Goal: Navigation & Orientation: Understand site structure

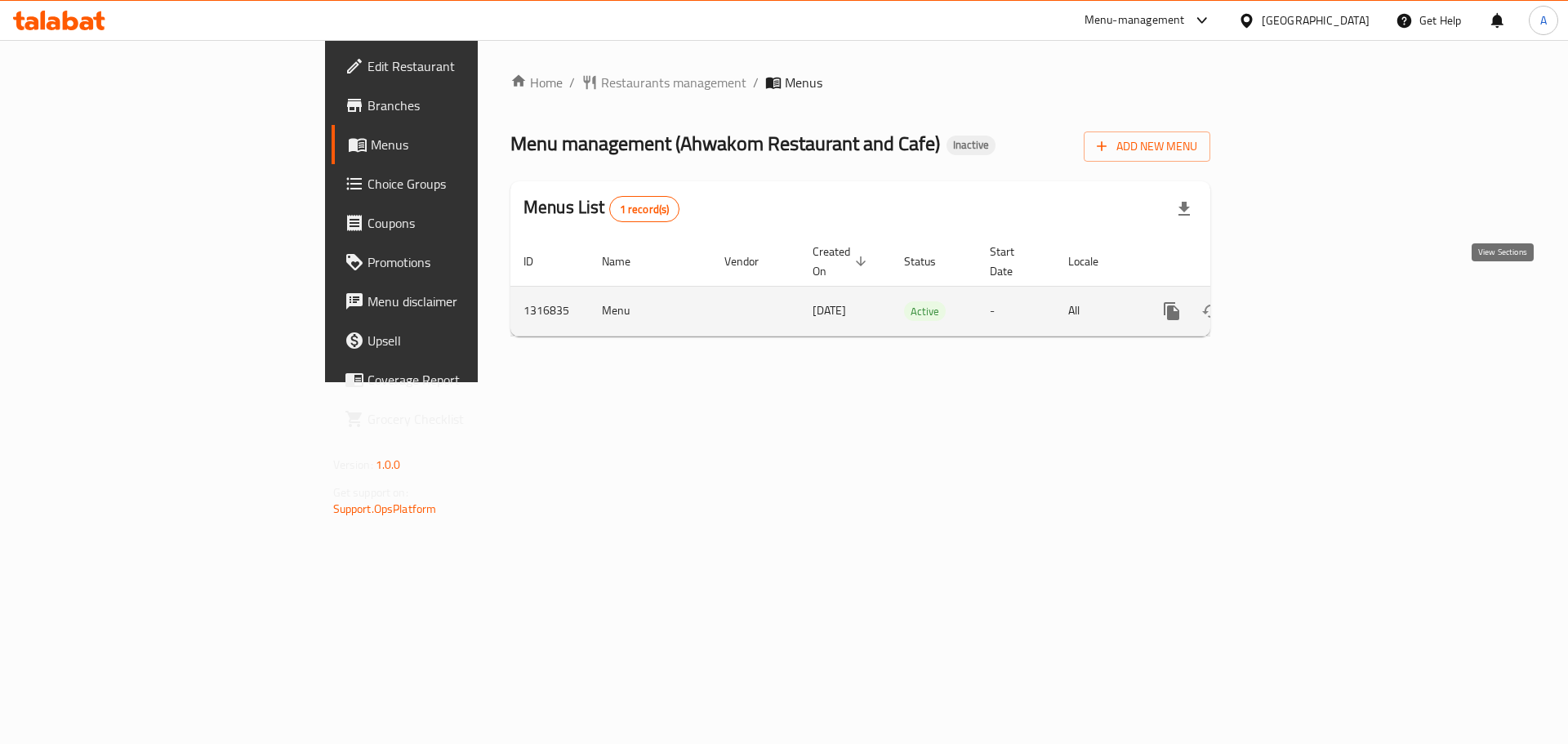
click at [1299, 302] on icon "enhanced table" at bounding box center [1289, 311] width 20 height 20
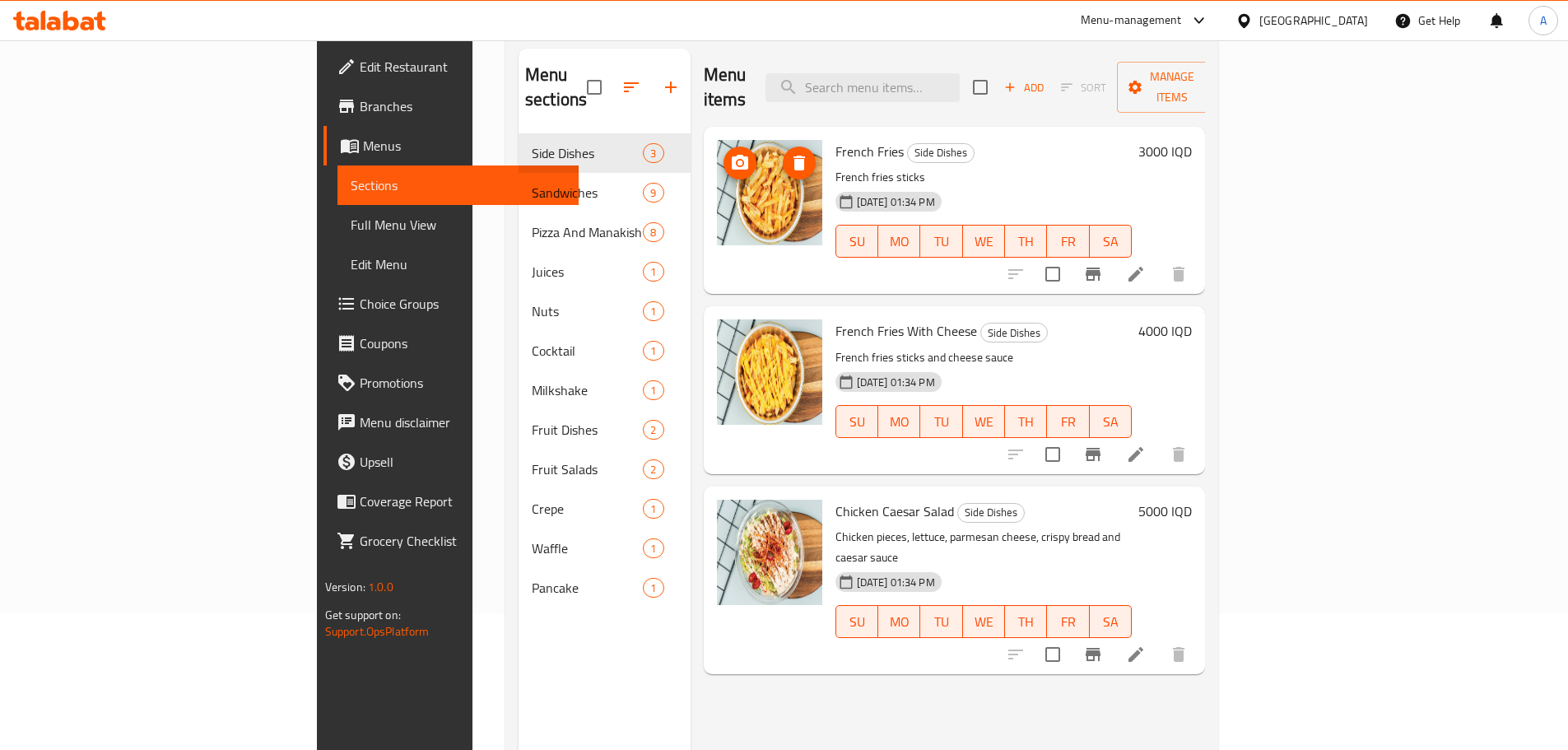
scroll to position [164, 0]
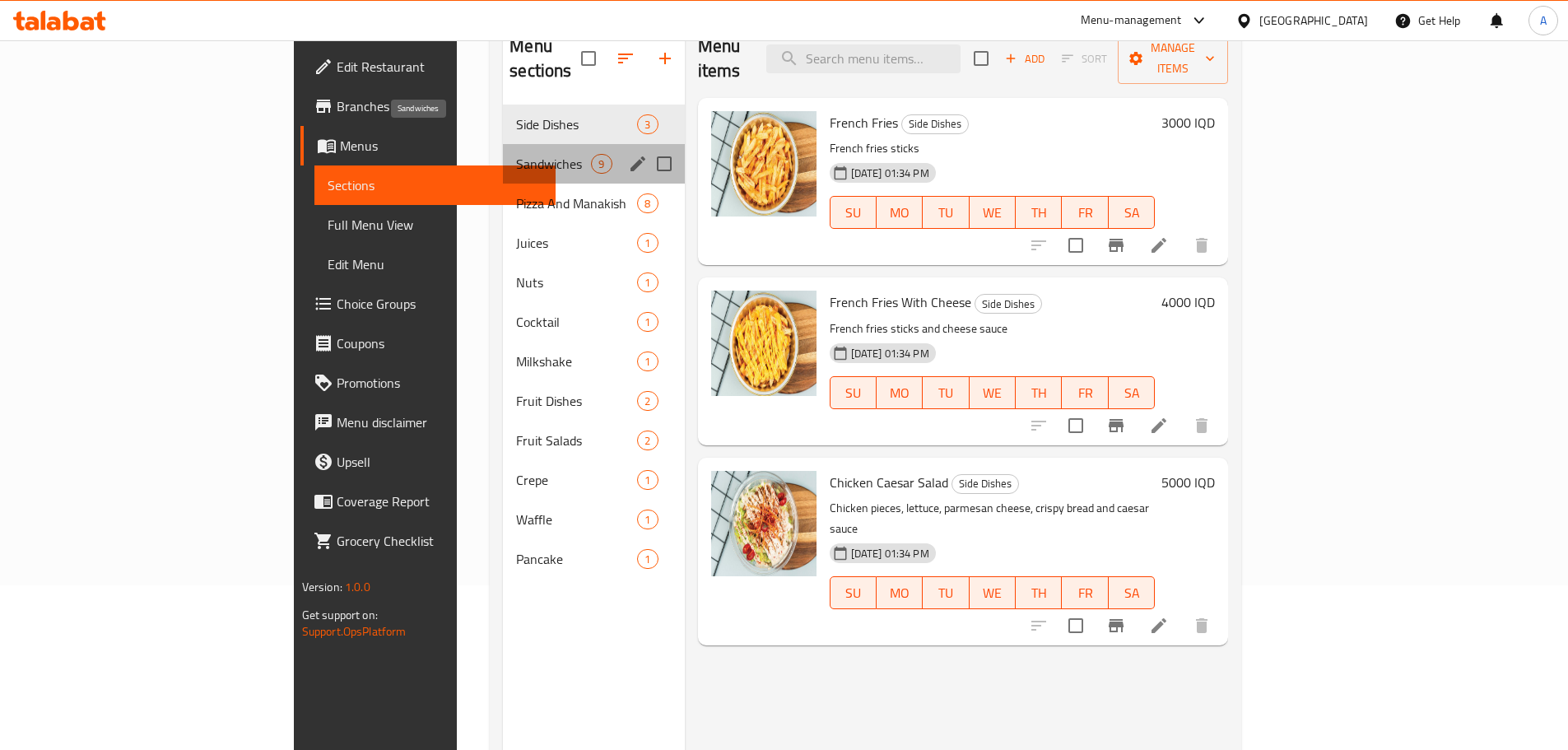
click at [516, 154] on span "Sandwiches" at bounding box center [553, 164] width 75 height 20
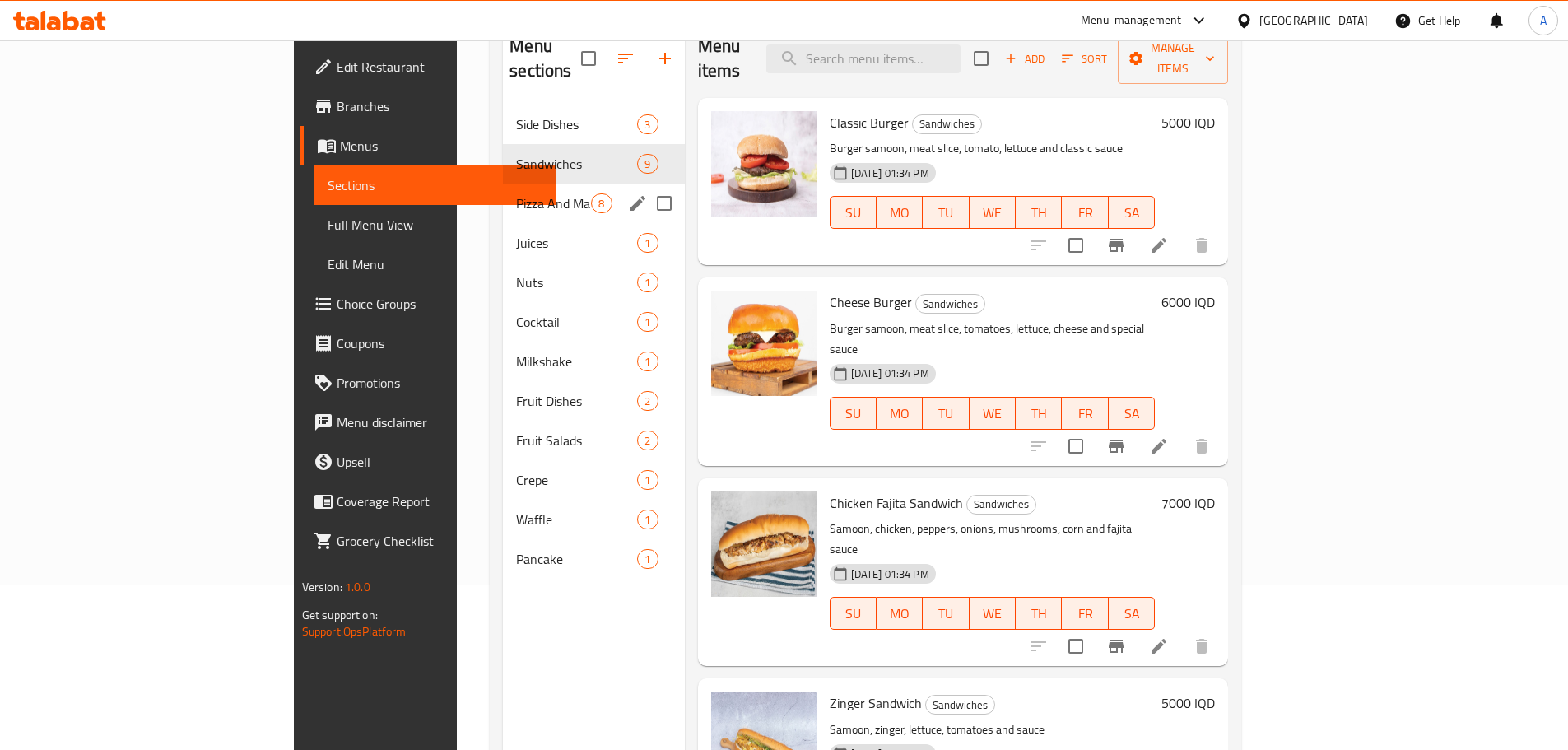
click at [516, 193] on span "Pizza And Manakish" at bounding box center [553, 203] width 75 height 20
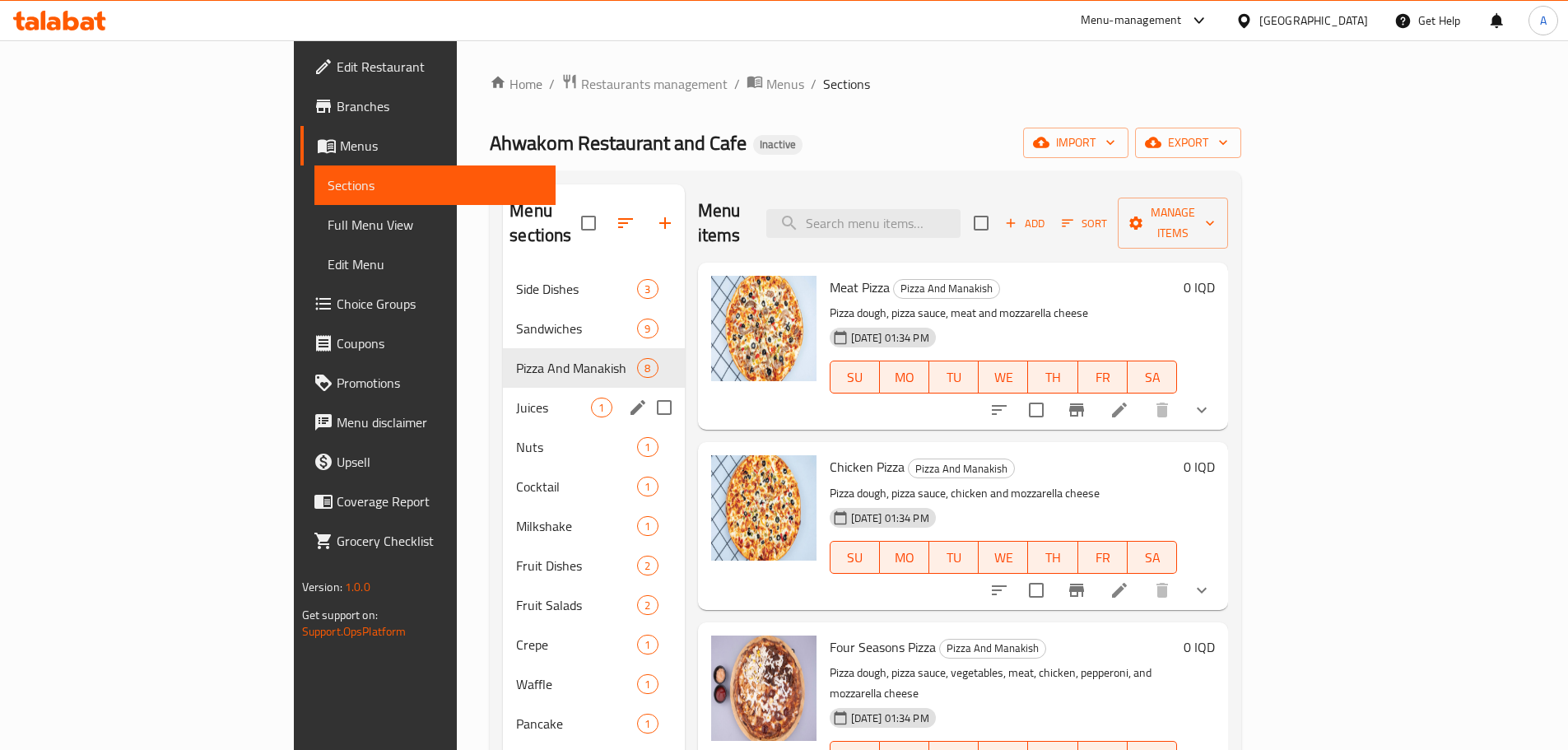
click at [516, 398] on span "Juices" at bounding box center [553, 408] width 75 height 20
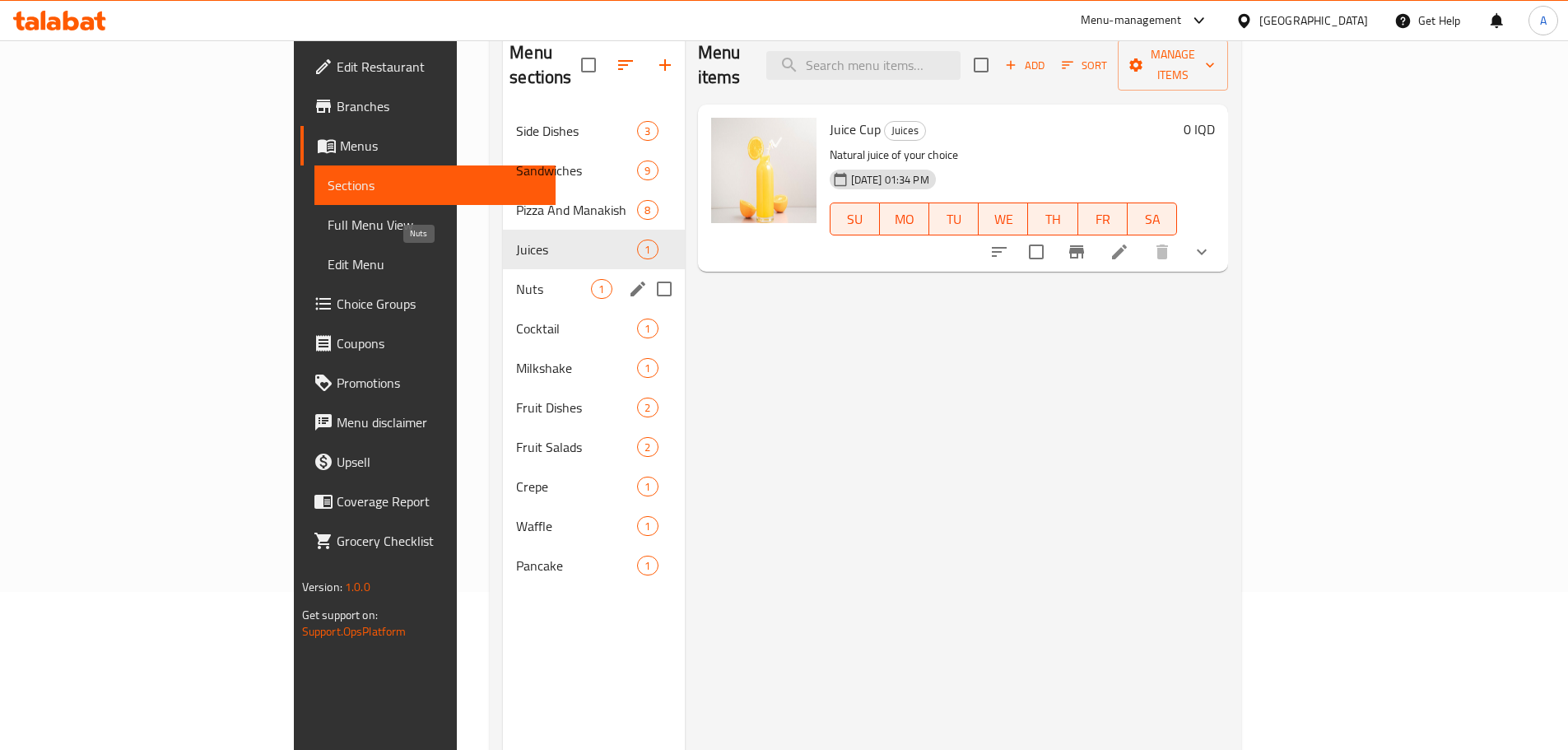
scroll to position [164, 0]
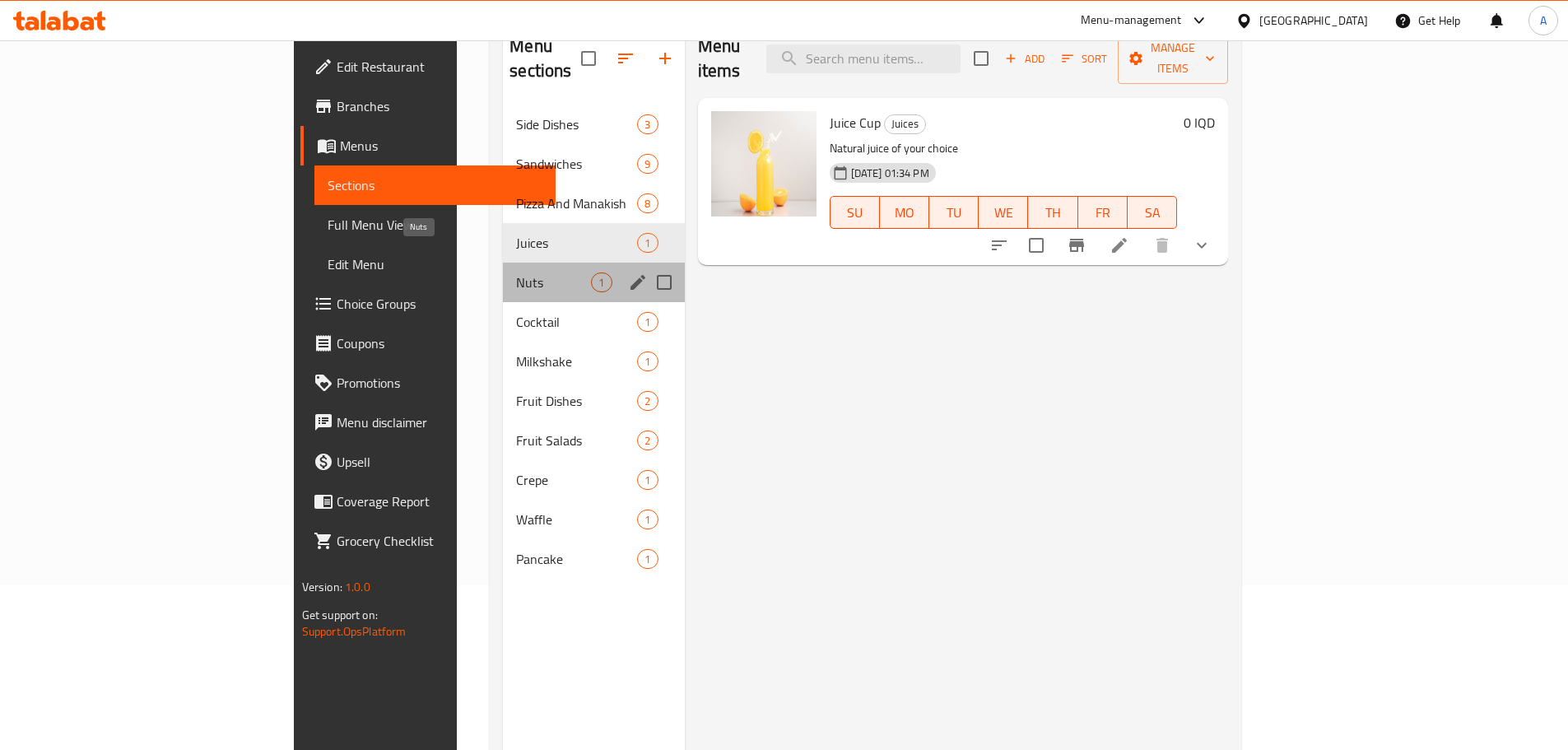
click at [516, 273] on span "Nuts" at bounding box center [553, 282] width 75 height 20
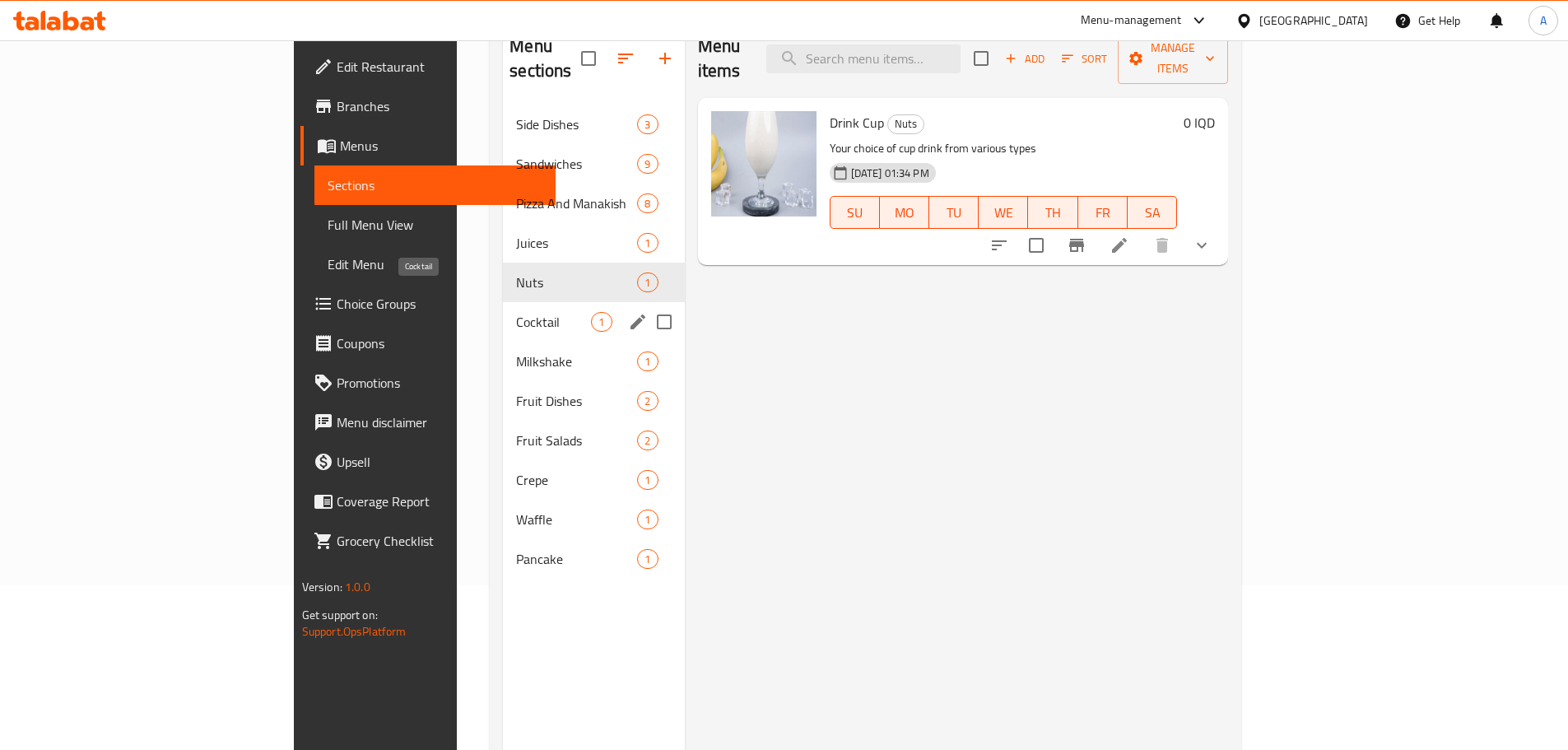
click at [516, 312] on span "Cocktail" at bounding box center [553, 322] width 75 height 20
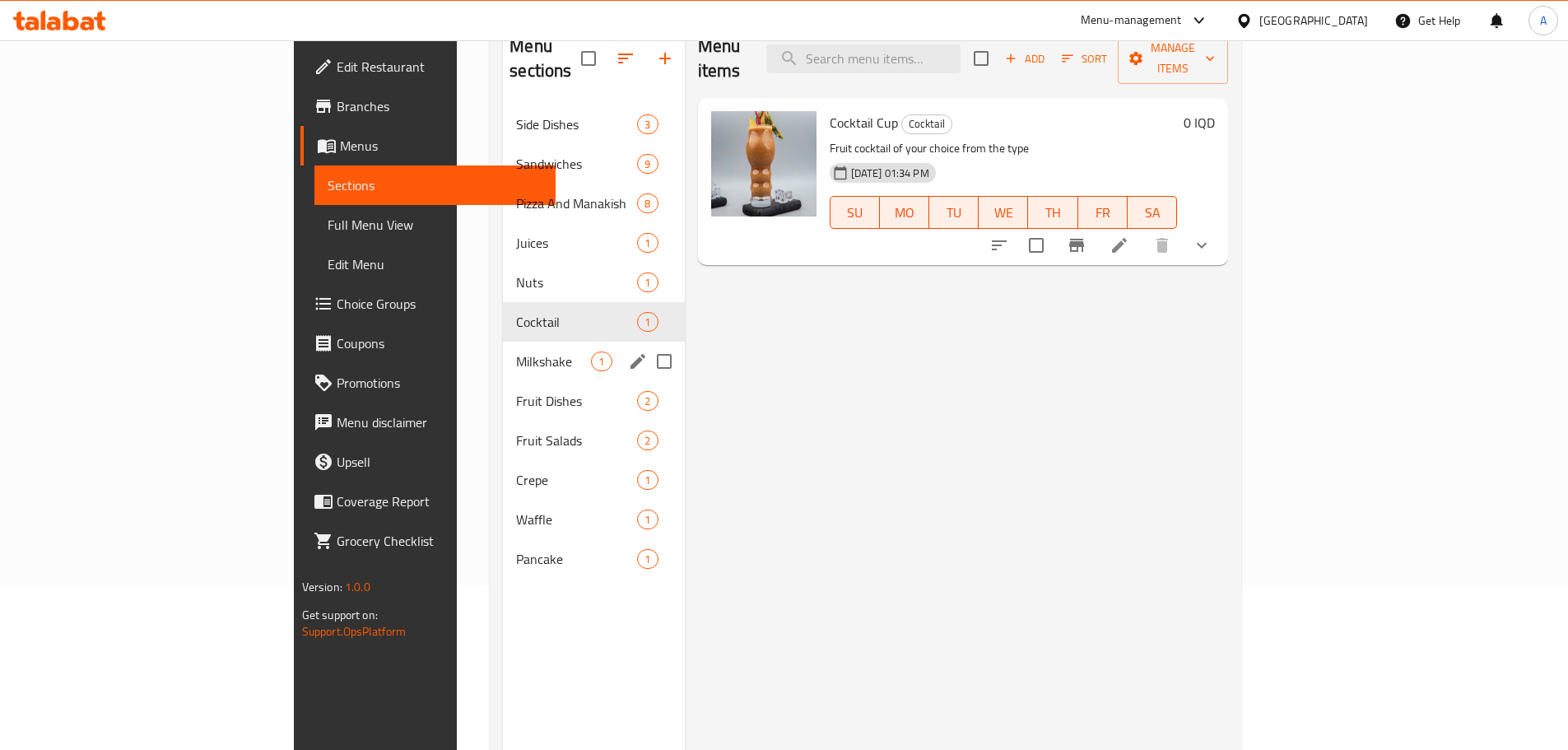
click at [503, 342] on div "Milkshake 1" at bounding box center [593, 362] width 181 height 40
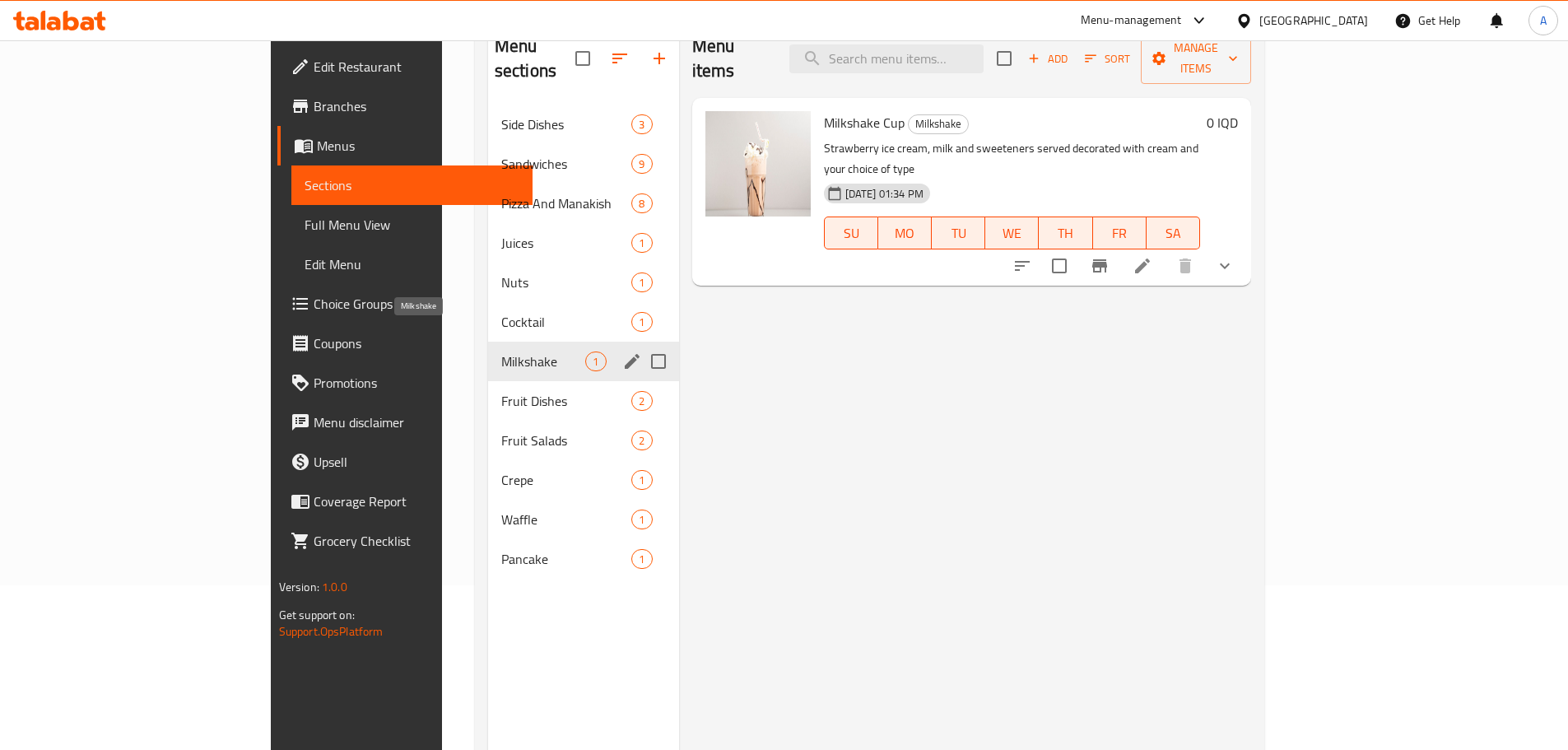
click at [488, 347] on div "Milkshake 1" at bounding box center [583, 362] width 191 height 40
click at [488, 354] on div "Milkshake 1" at bounding box center [583, 362] width 191 height 40
click at [501, 392] on span "Fruit Dishes" at bounding box center [543, 401] width 85 height 20
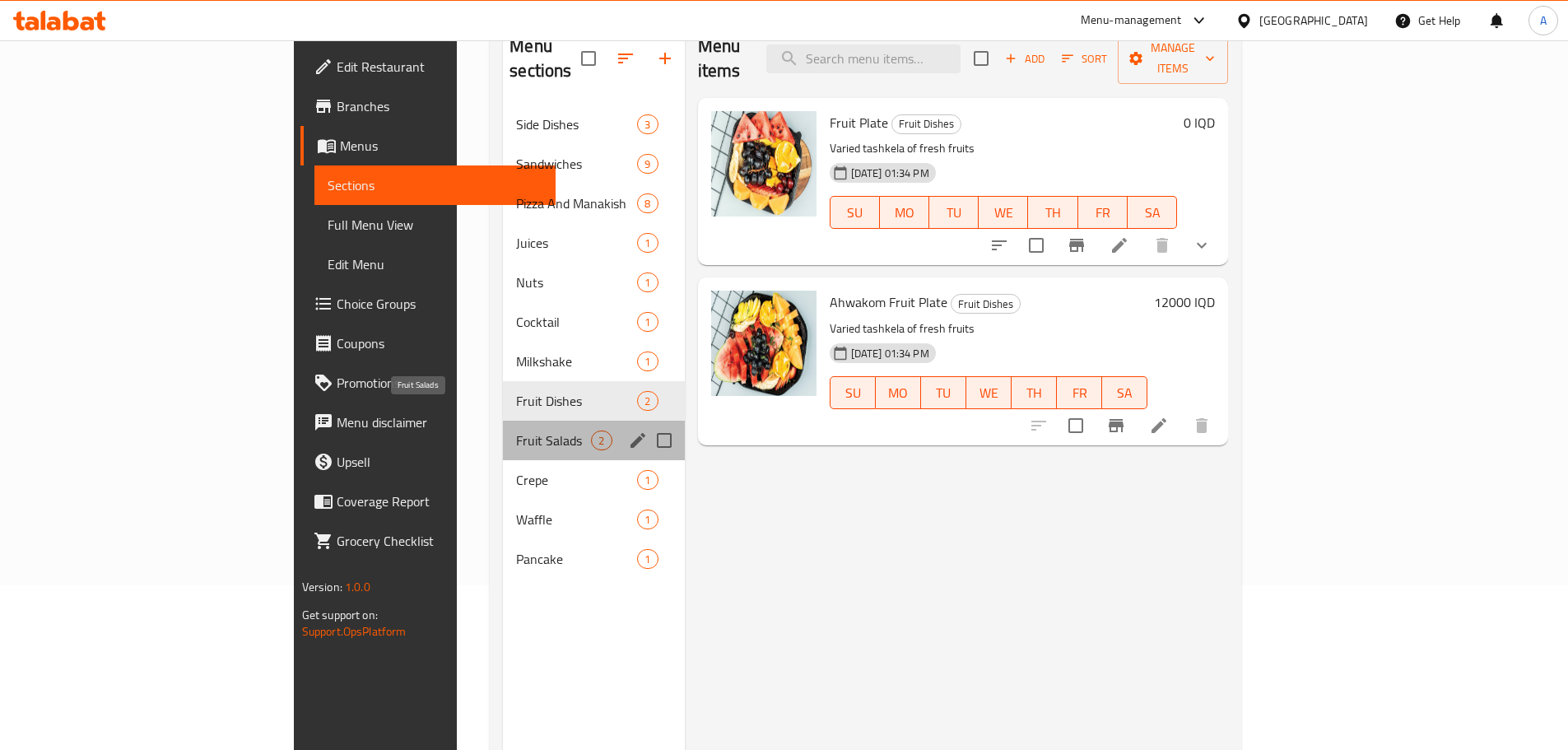
click at [516, 430] on span "Fruit Salads" at bounding box center [553, 440] width 75 height 20
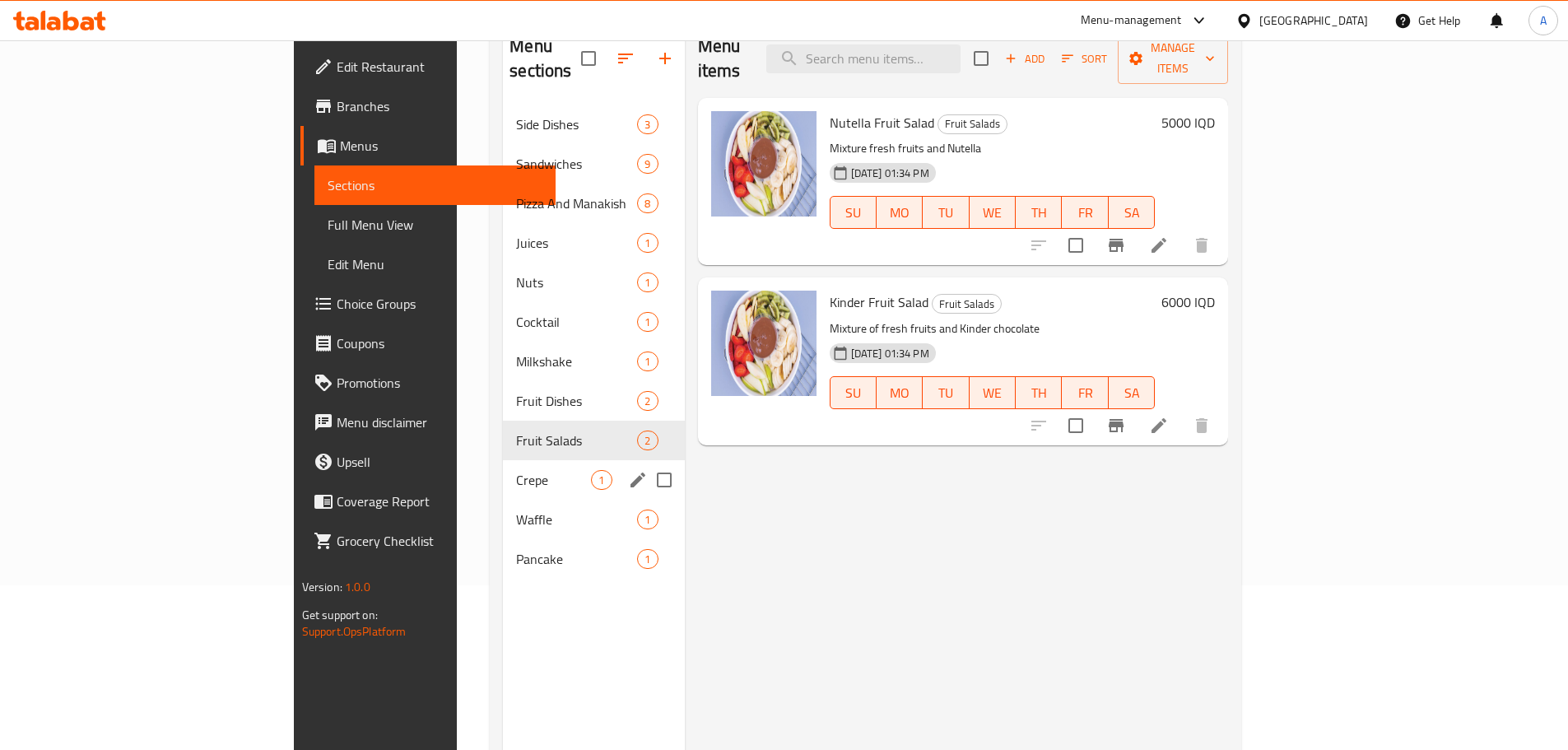
click at [516, 470] on span "Crepe" at bounding box center [553, 480] width 75 height 20
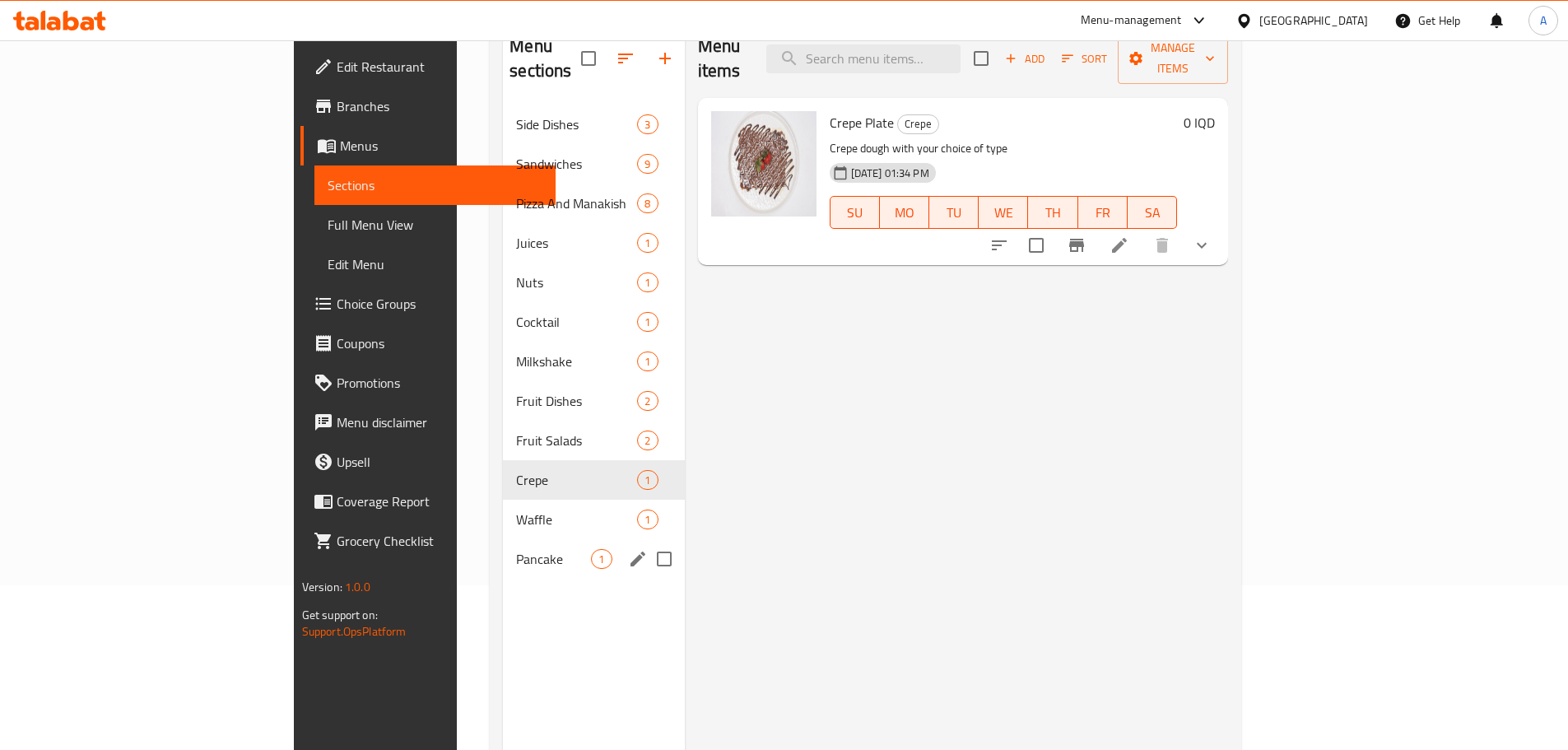
click at [503, 539] on div "Pancake 1" at bounding box center [593, 559] width 181 height 40
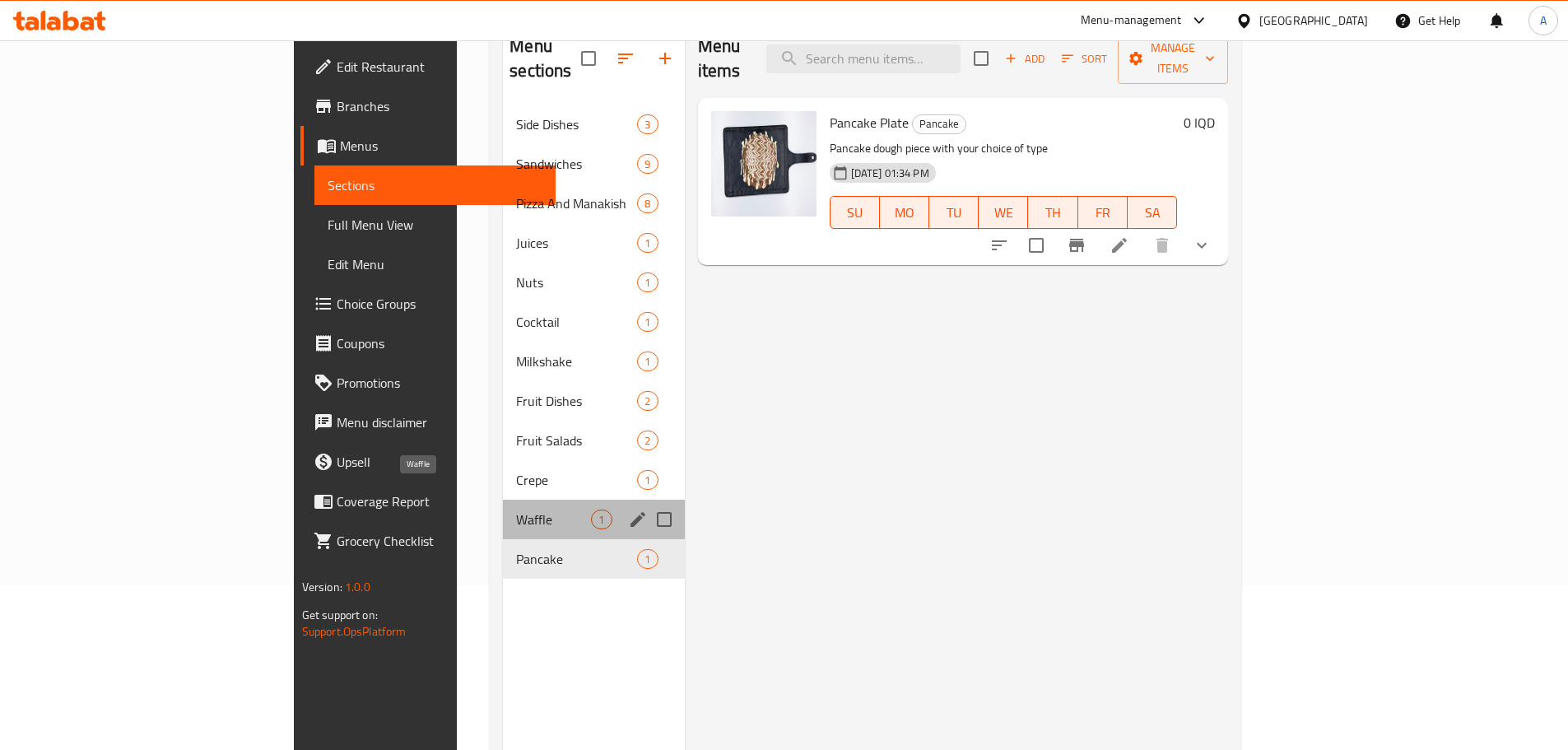
click at [516, 510] on span "Waffle" at bounding box center [553, 520] width 75 height 20
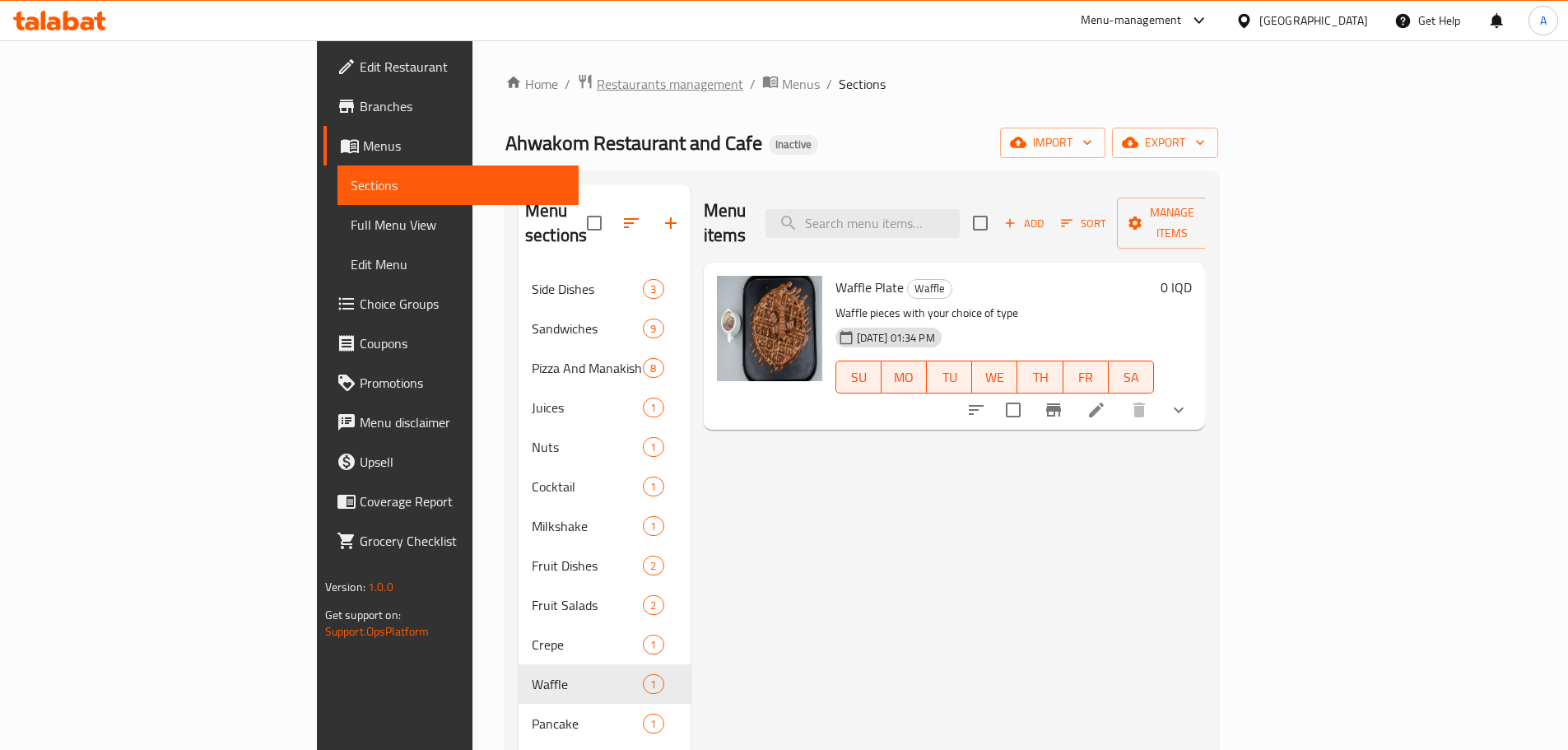
click at [597, 78] on span "Restaurants management" at bounding box center [670, 84] width 146 height 20
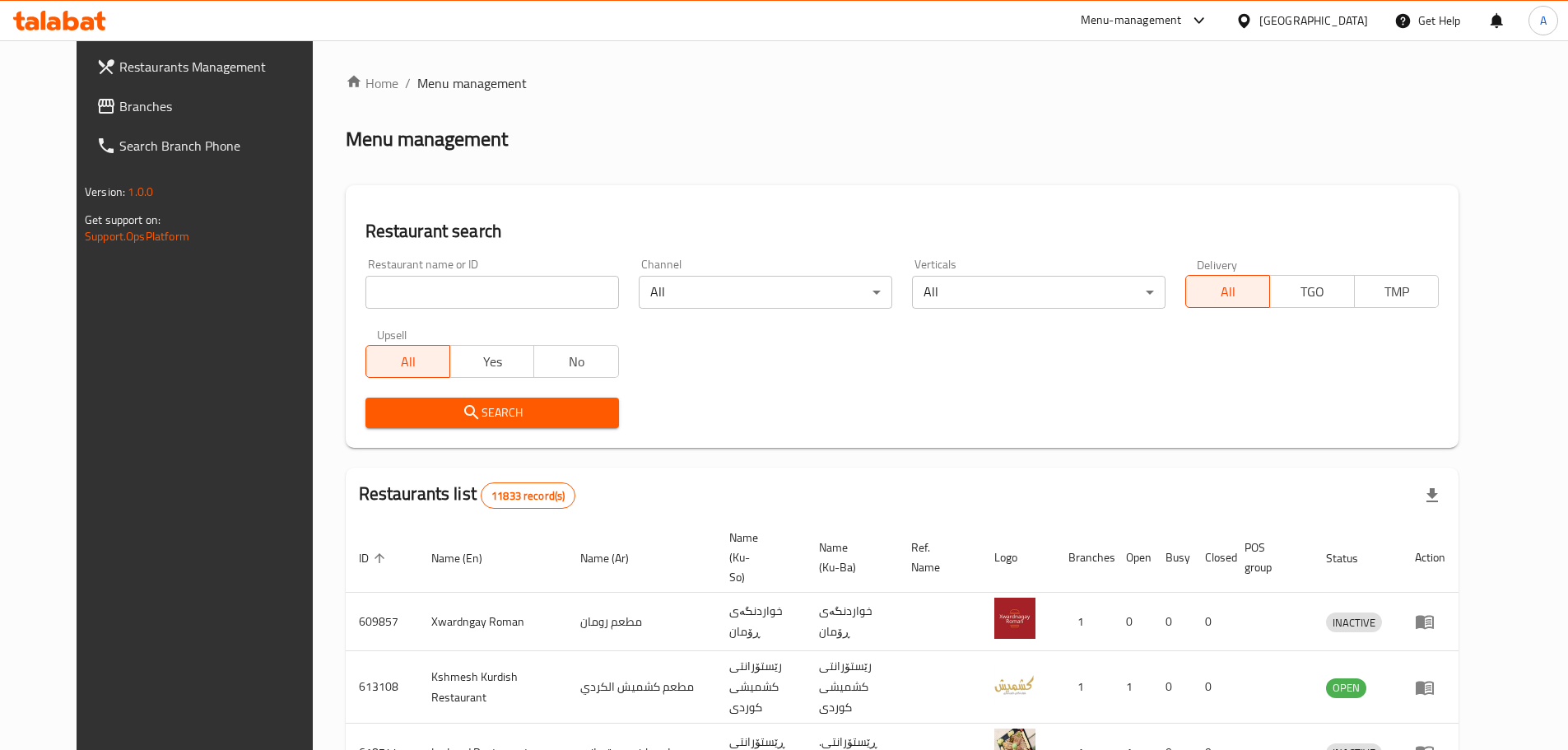
click at [120, 109] on span "Branches" at bounding box center [222, 107] width 206 height 20
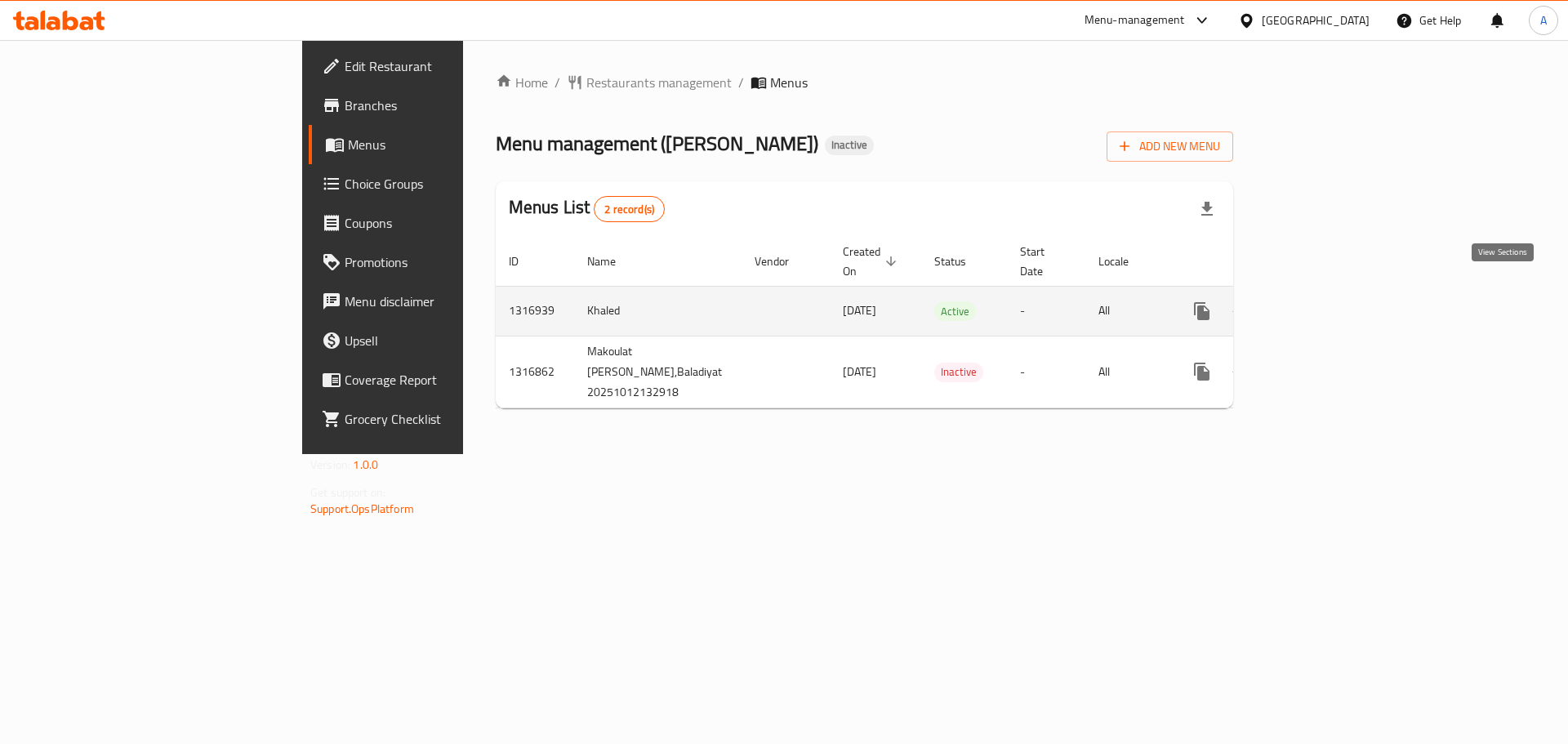
click at [1330, 302] on icon "enhanced table" at bounding box center [1320, 311] width 20 height 20
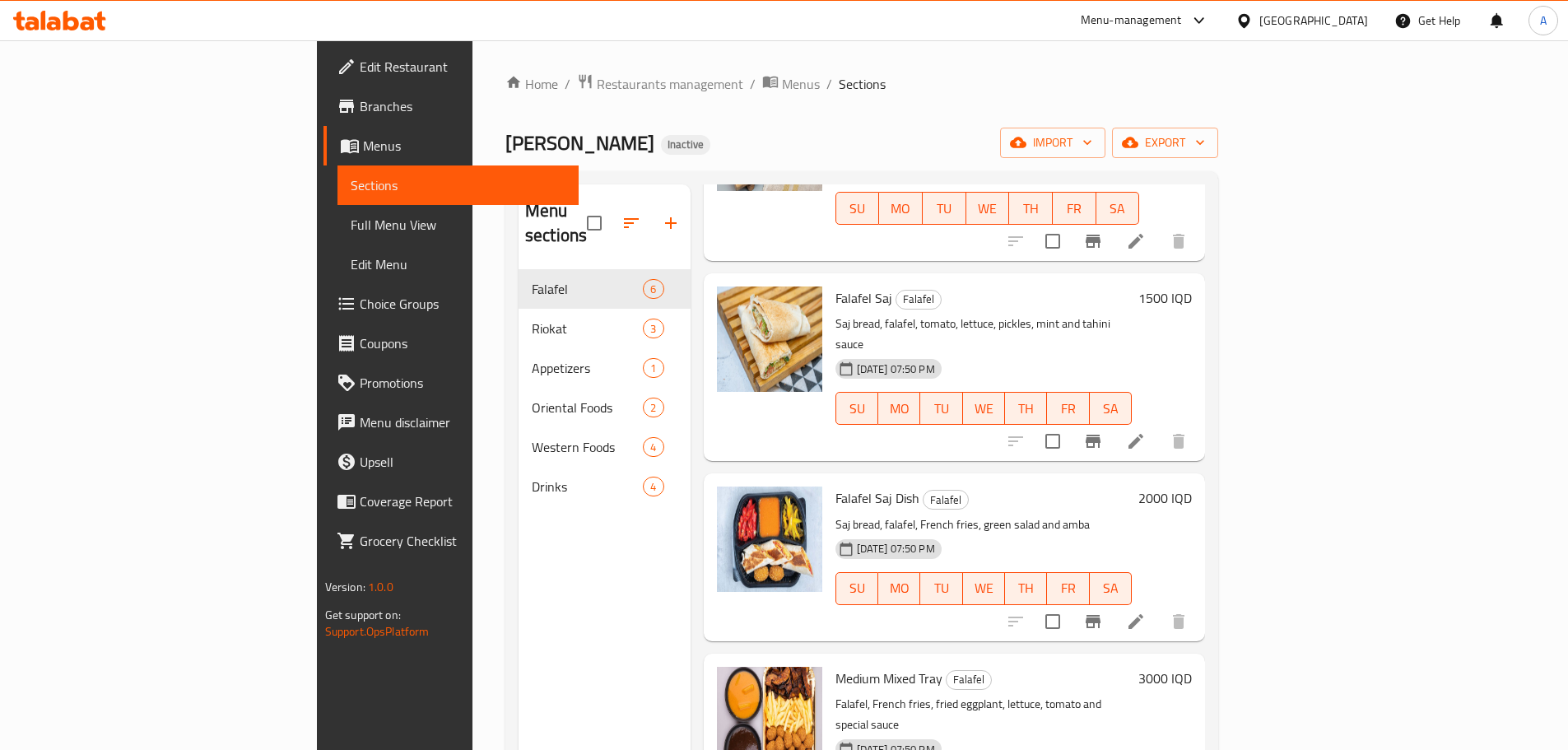
scroll to position [371, 0]
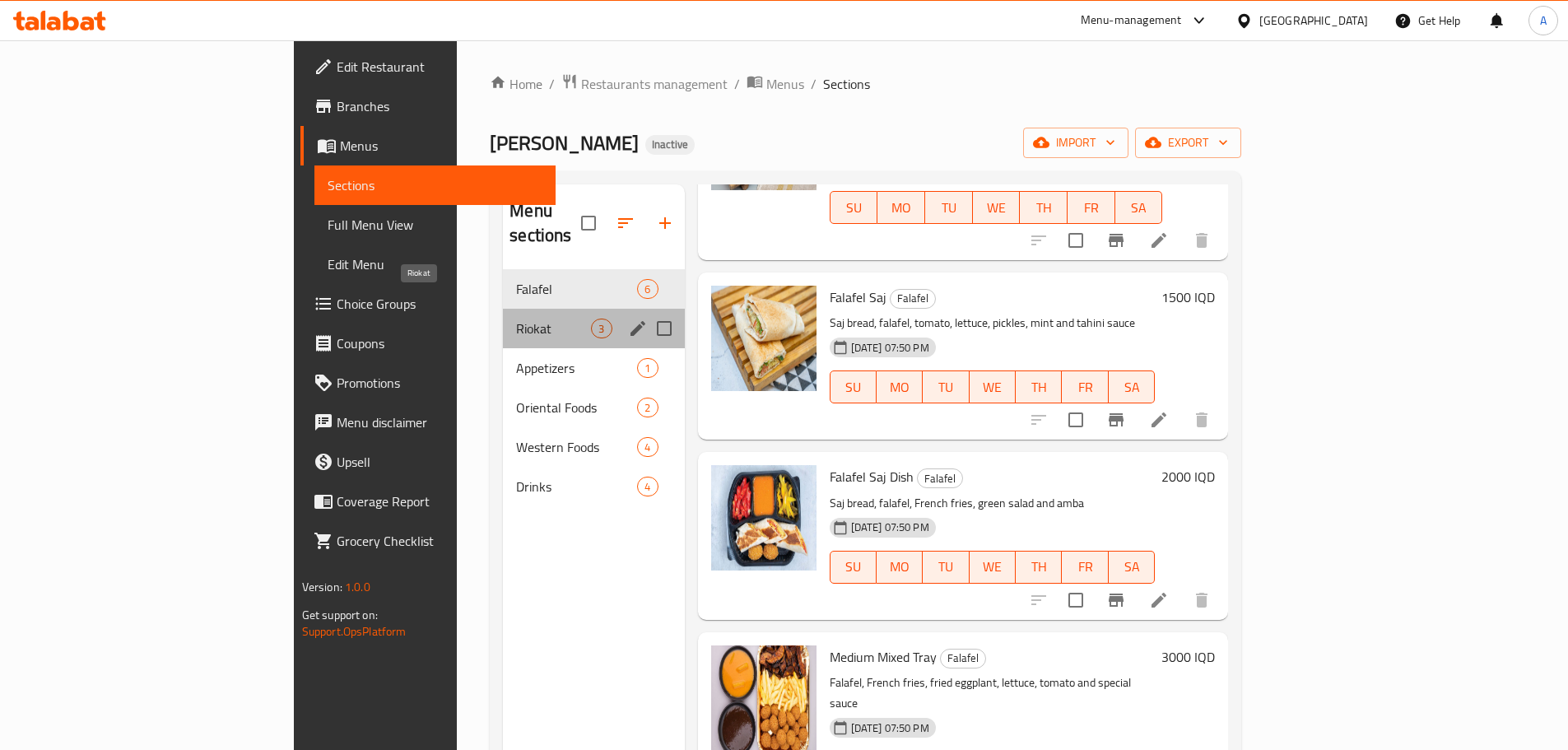
click at [516, 319] on span "Riokat" at bounding box center [553, 329] width 75 height 20
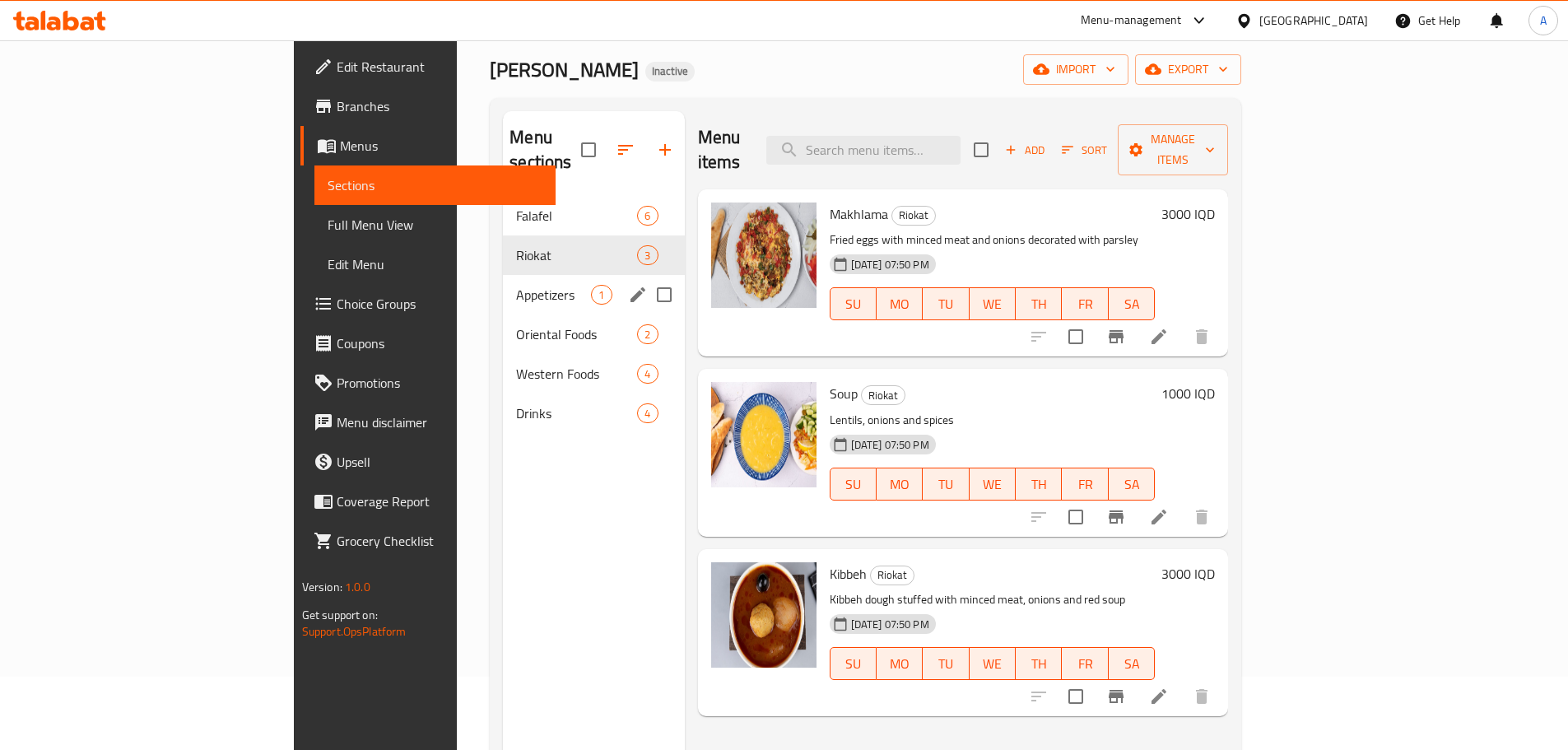
scroll to position [66, 0]
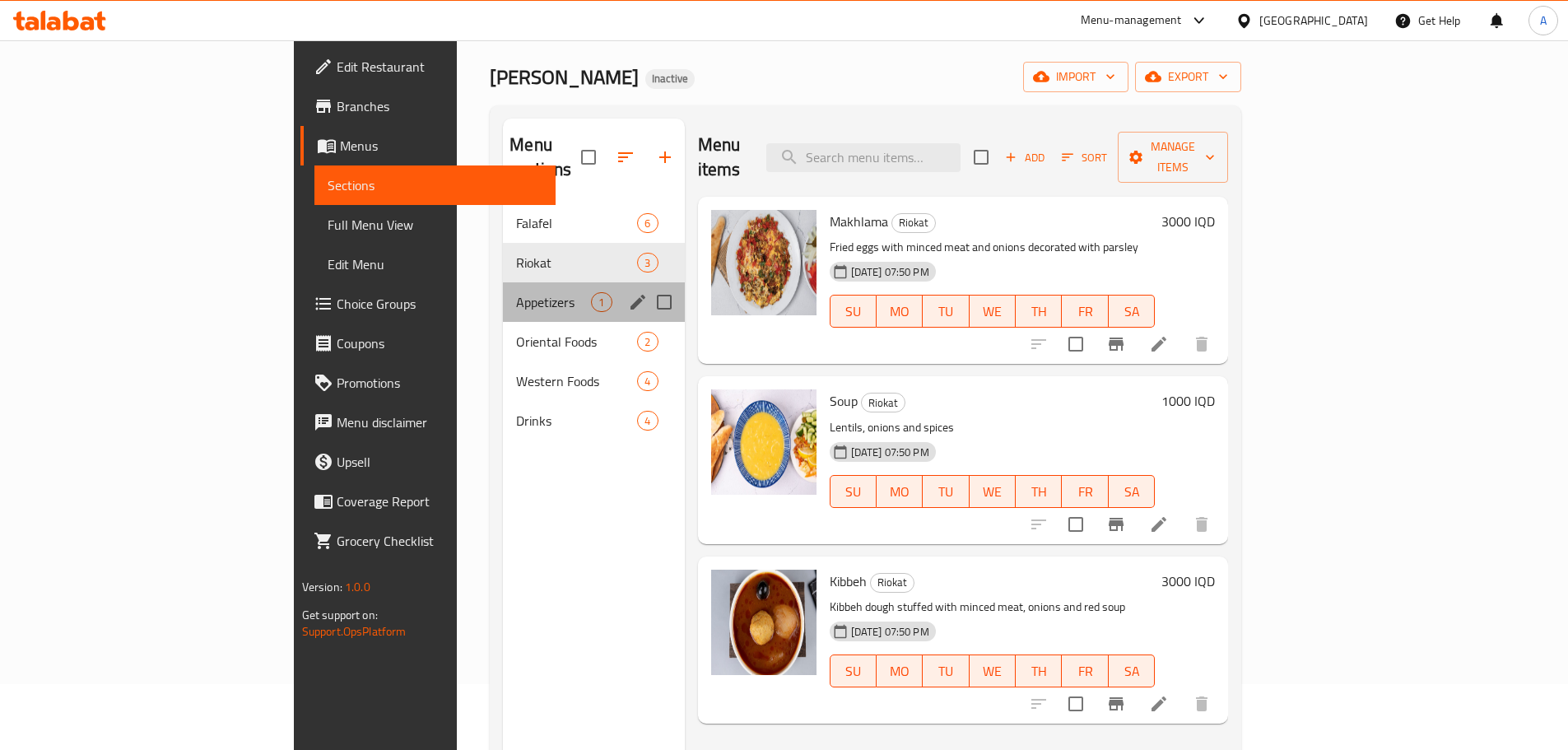
click at [503, 291] on div "Appetizers 1" at bounding box center [593, 302] width 181 height 40
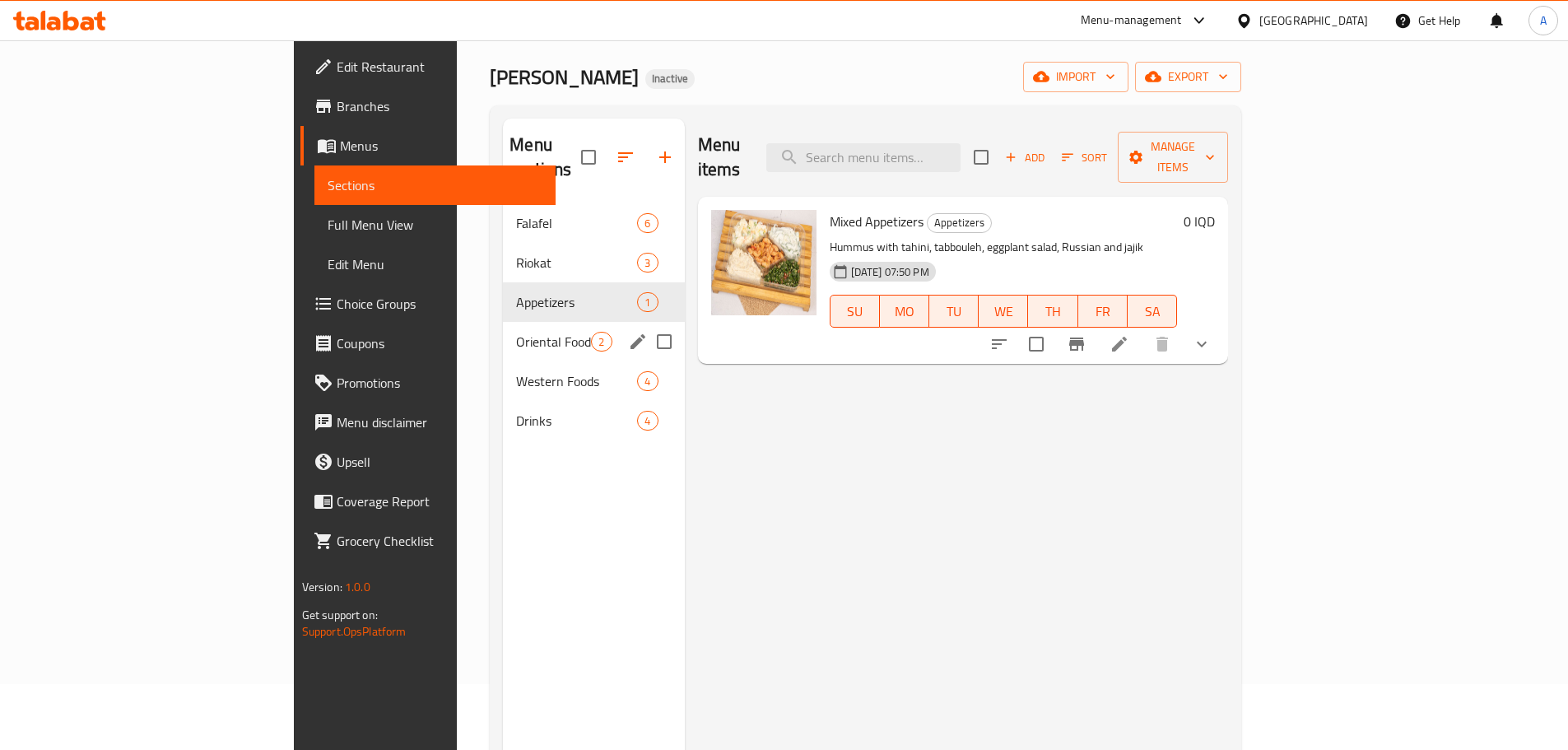
click at [516, 332] on span "Oriental Foods" at bounding box center [553, 342] width 75 height 20
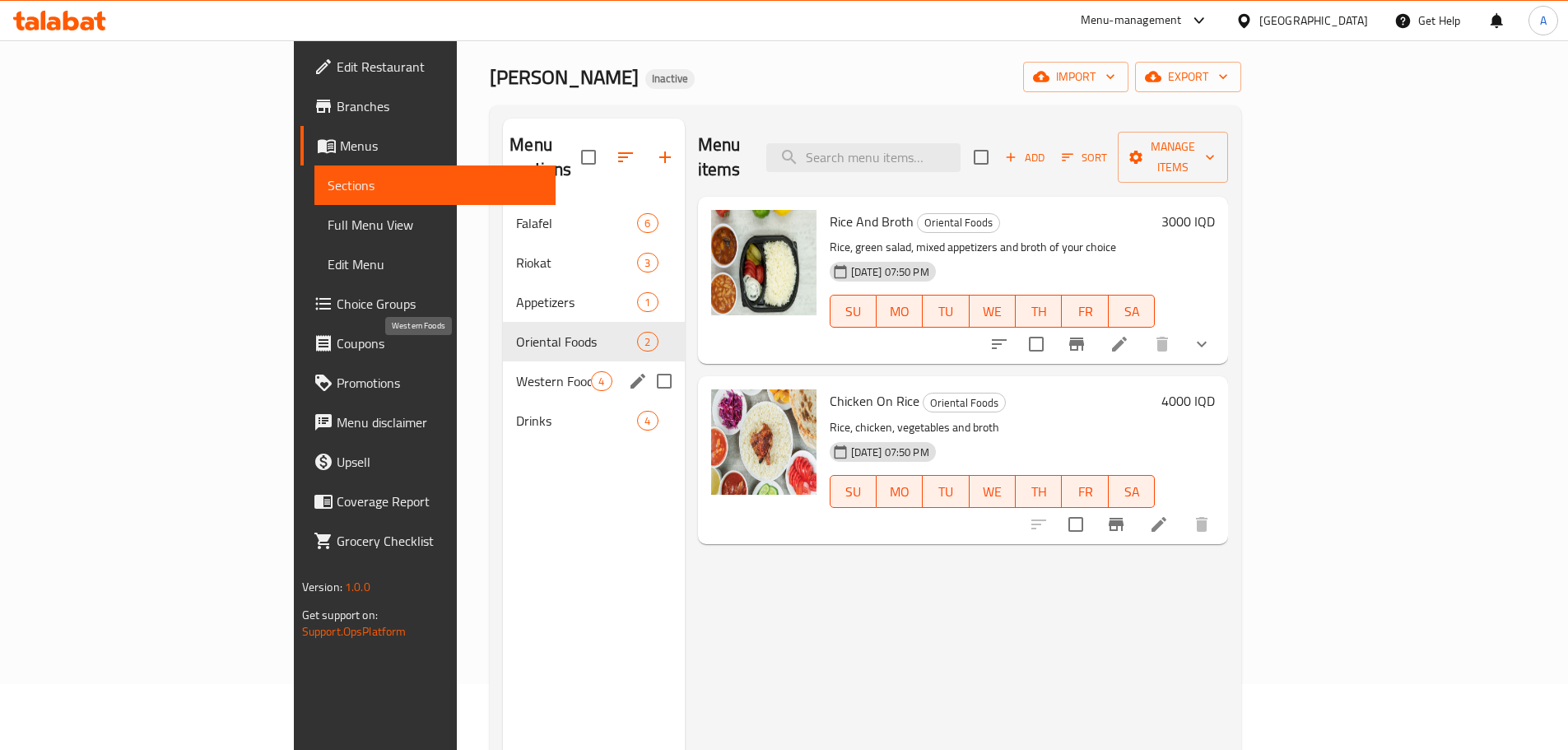
click at [516, 372] on span "Western Foods" at bounding box center [553, 382] width 75 height 20
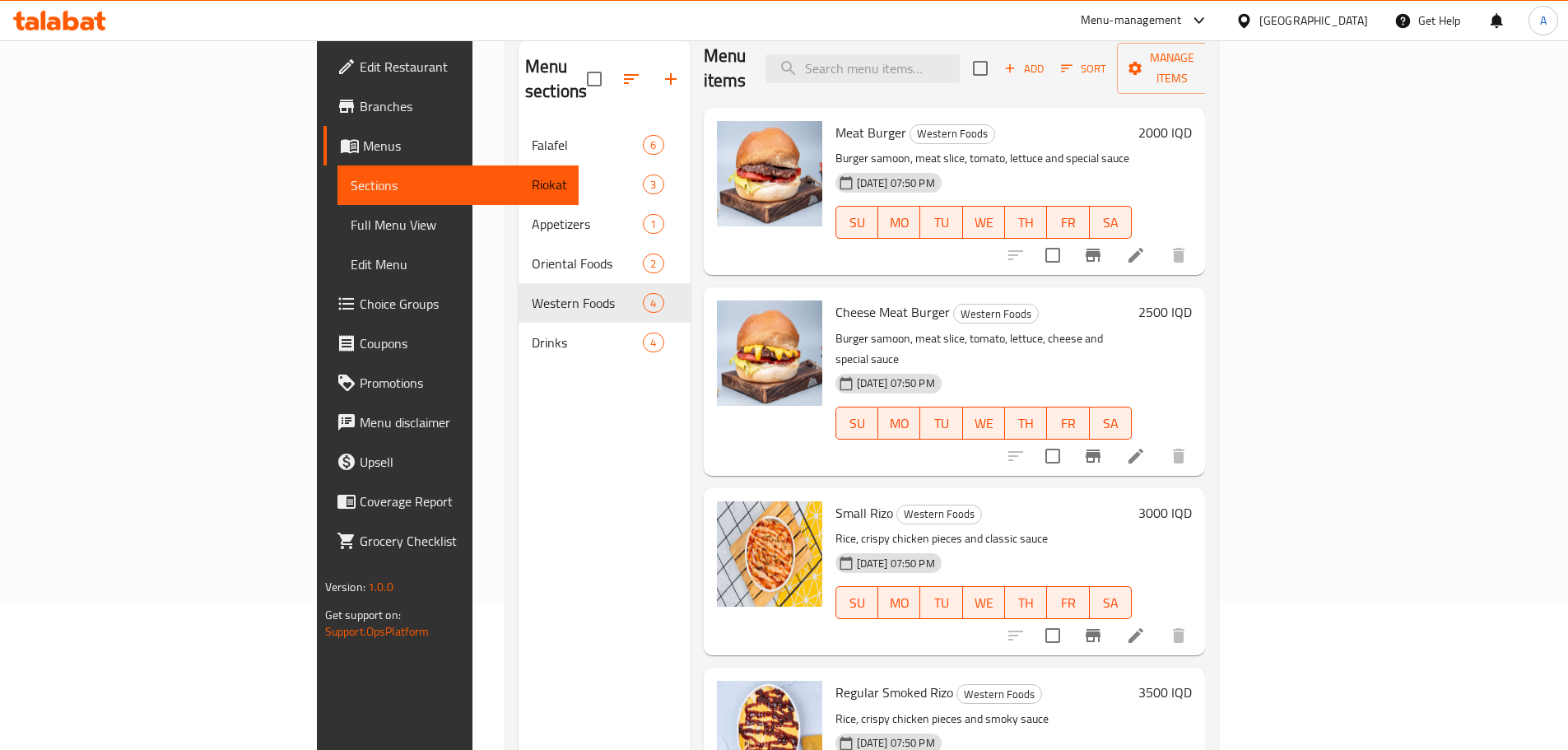
scroll to position [230, 0]
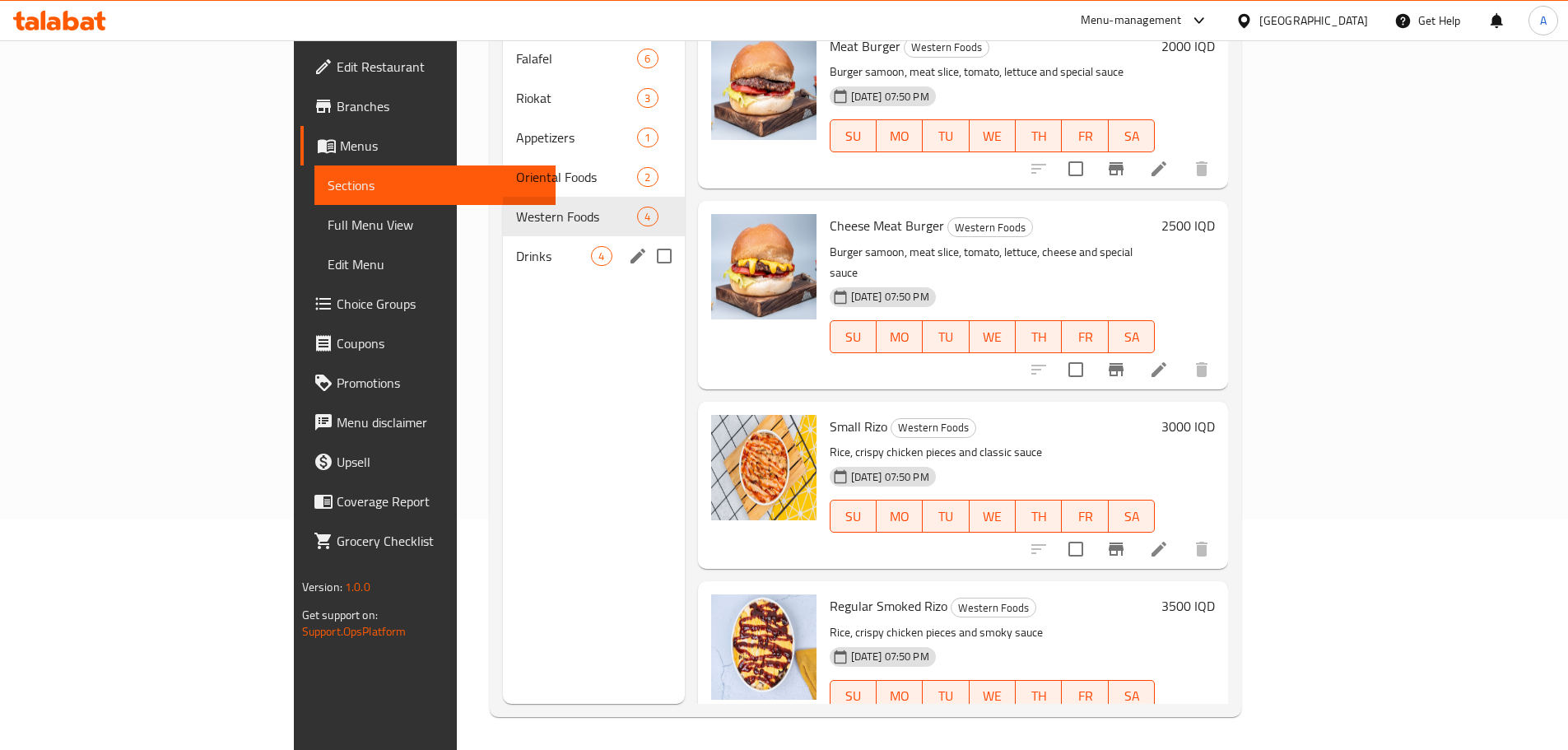
click at [503, 236] on div "Drinks 4" at bounding box center [593, 256] width 181 height 40
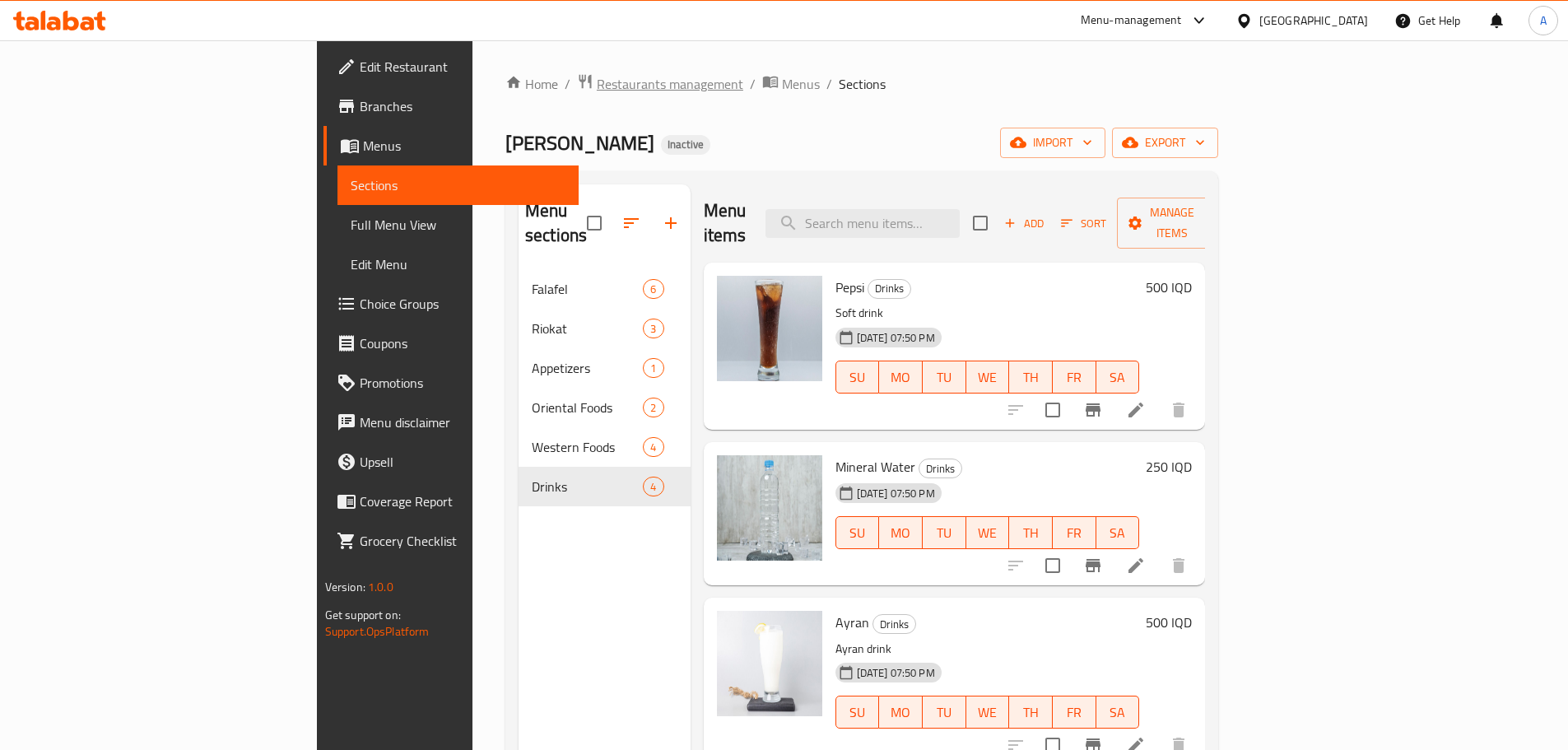
click at [597, 92] on span "Restaurants management" at bounding box center [670, 84] width 146 height 20
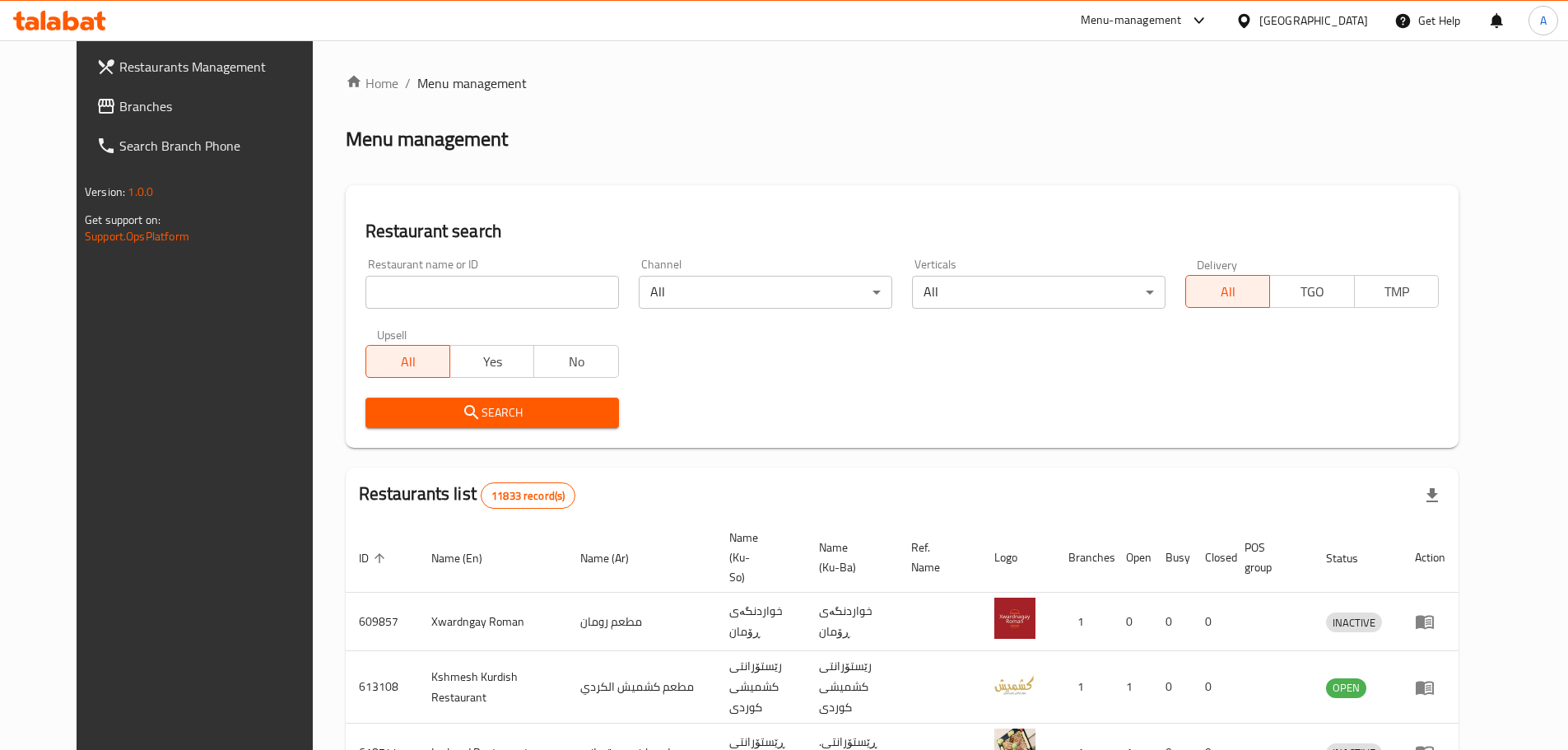
click at [120, 115] on span "Branches" at bounding box center [222, 107] width 206 height 20
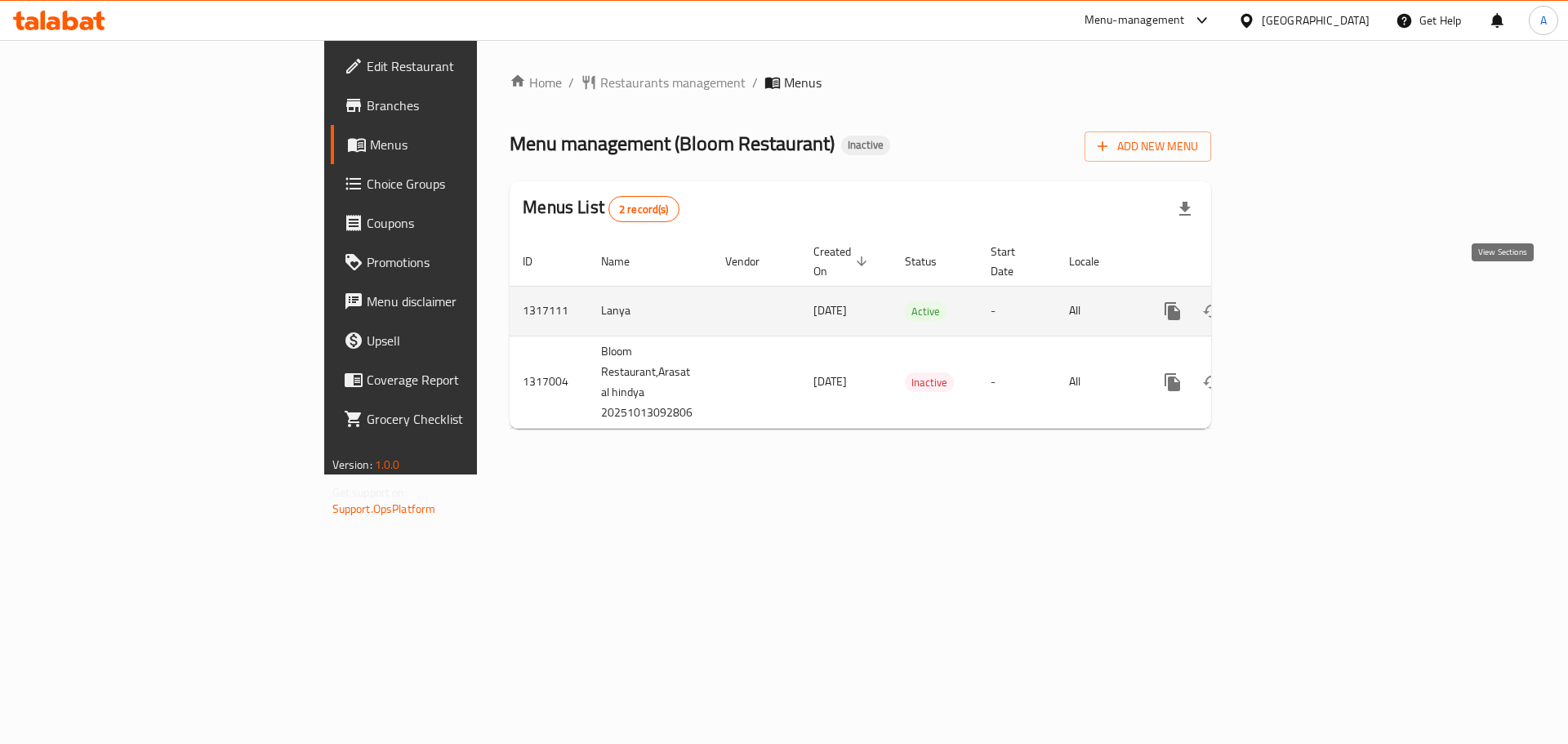
click at [1300, 302] on icon "enhanced table" at bounding box center [1290, 311] width 20 height 20
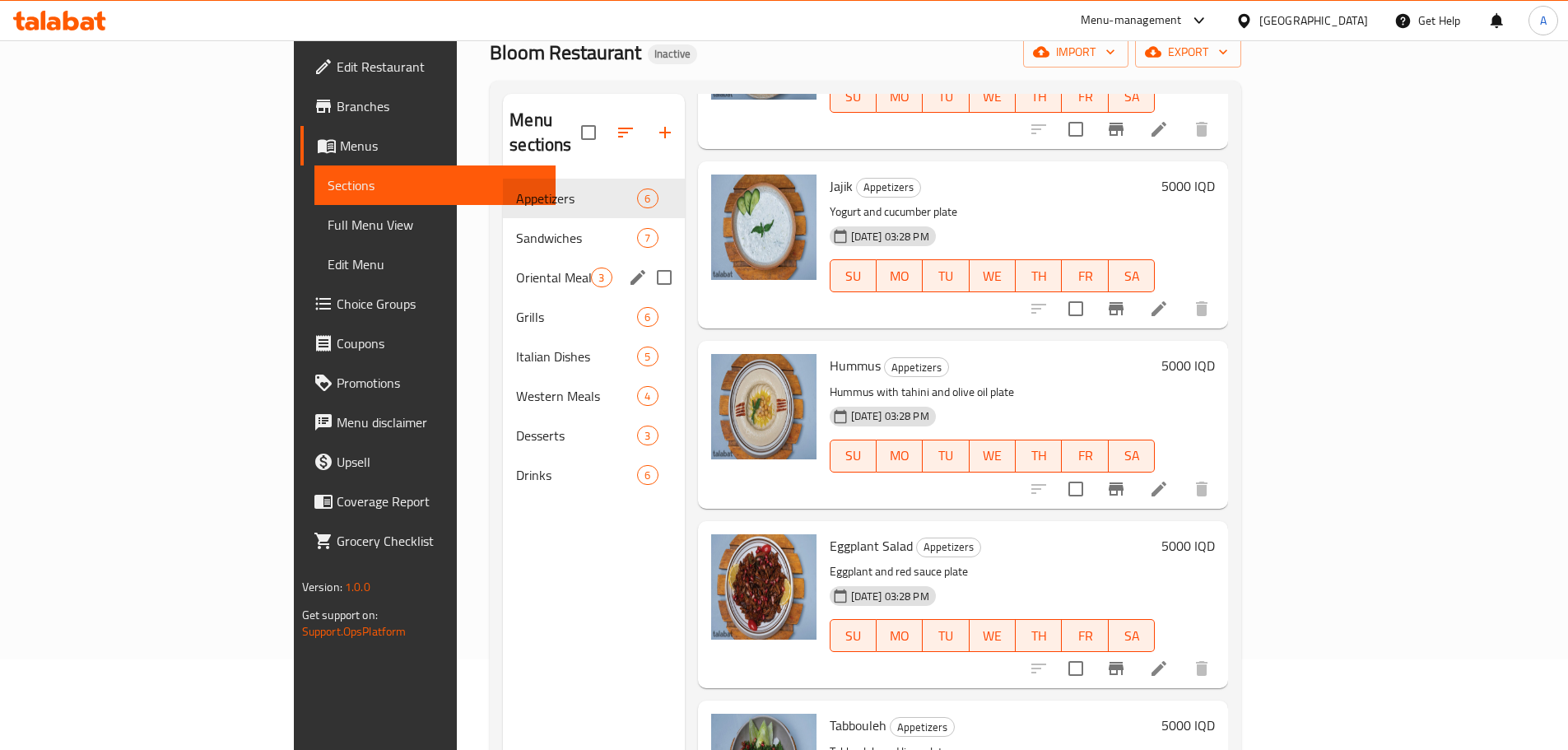
scroll to position [66, 0]
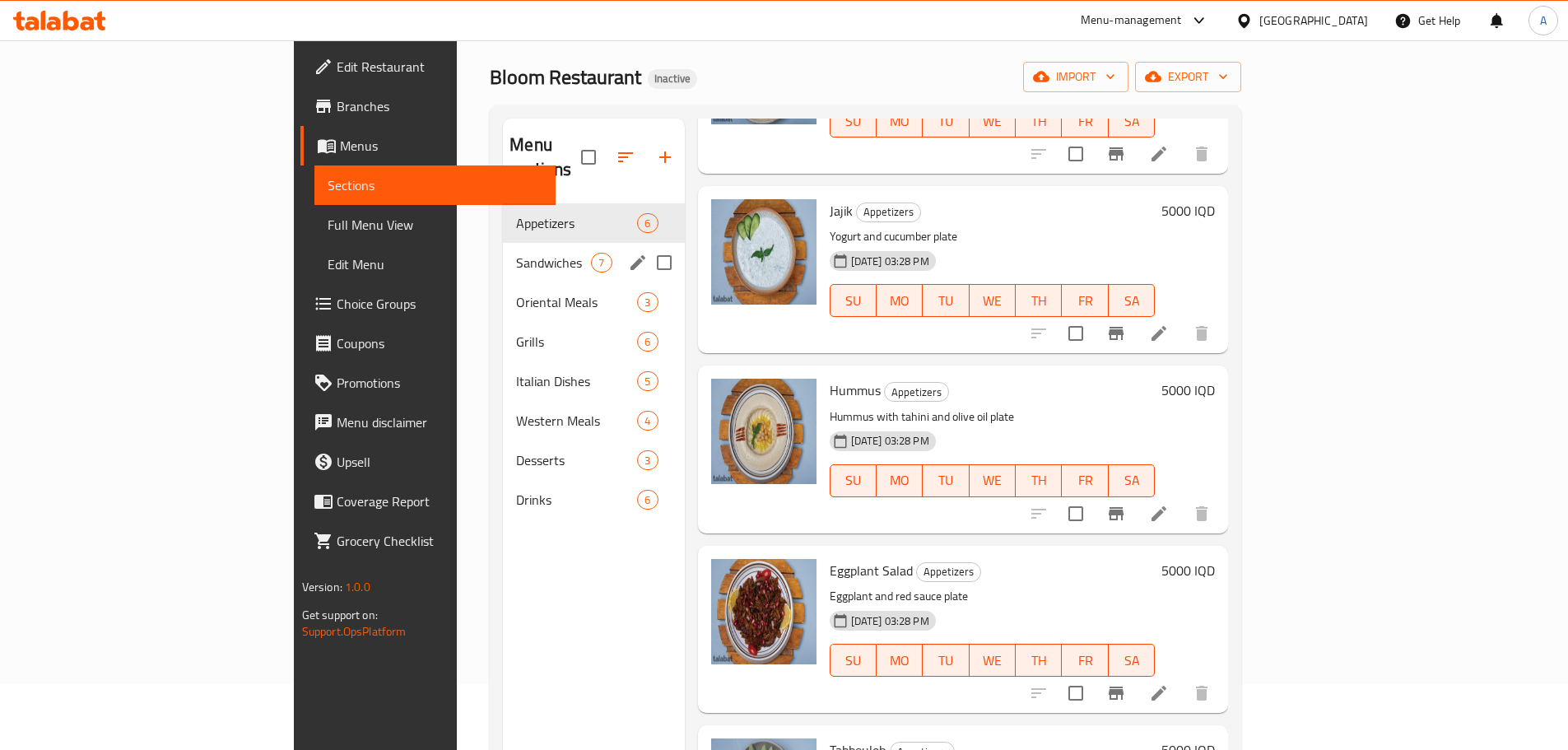
click at [516, 253] on span "Sandwiches" at bounding box center [553, 263] width 75 height 20
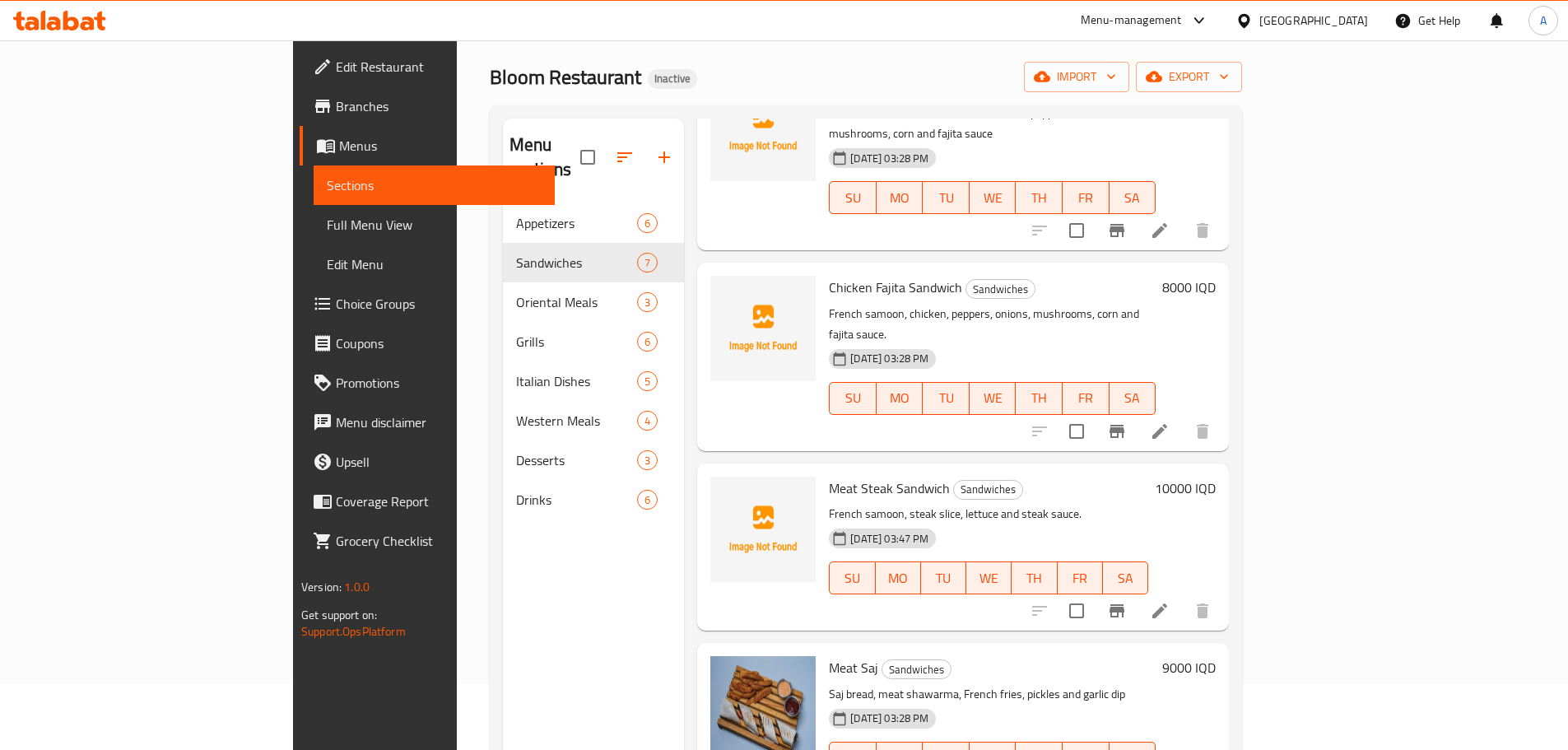
scroll to position [550, 0]
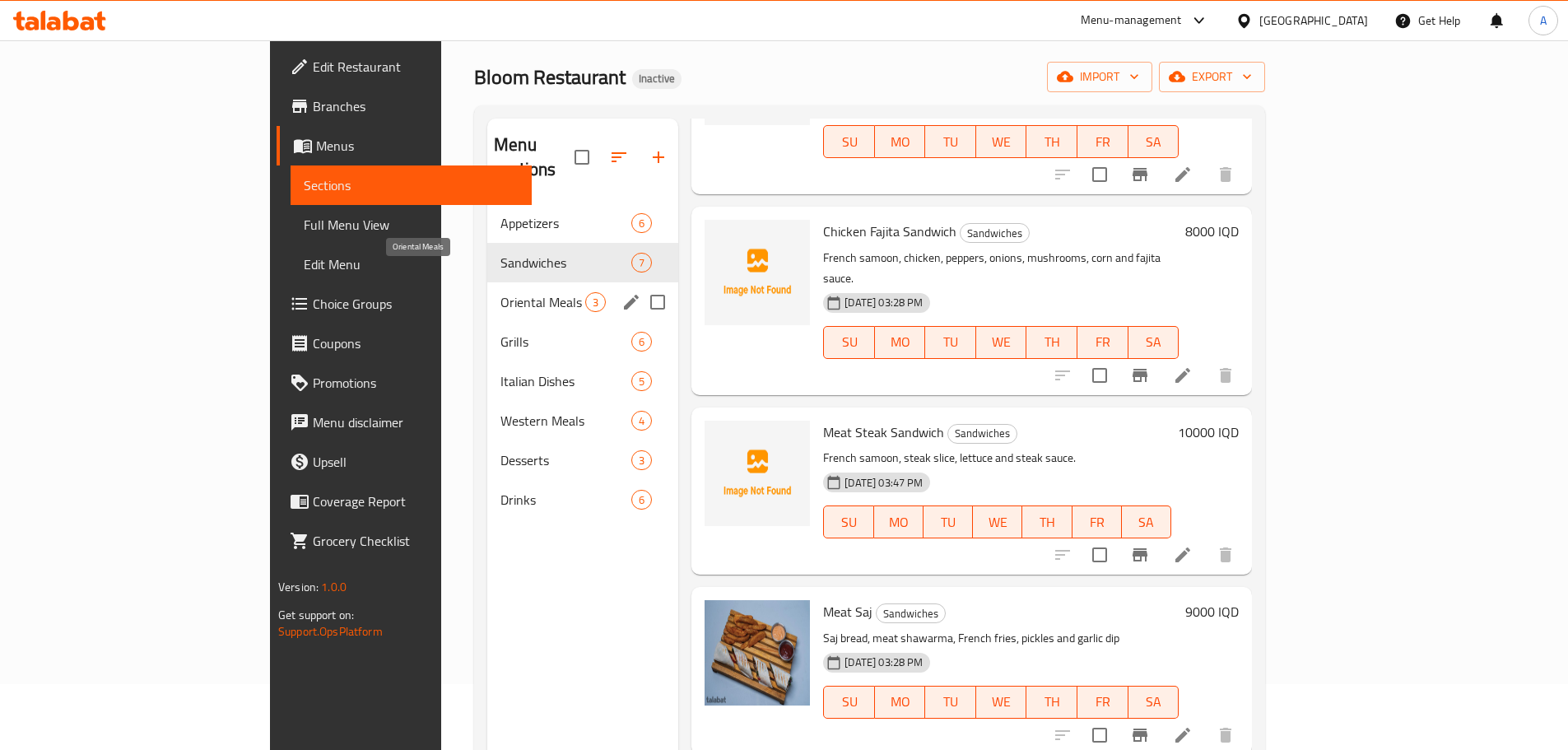
click at [500, 292] on span "Oriental Meals" at bounding box center [542, 302] width 85 height 20
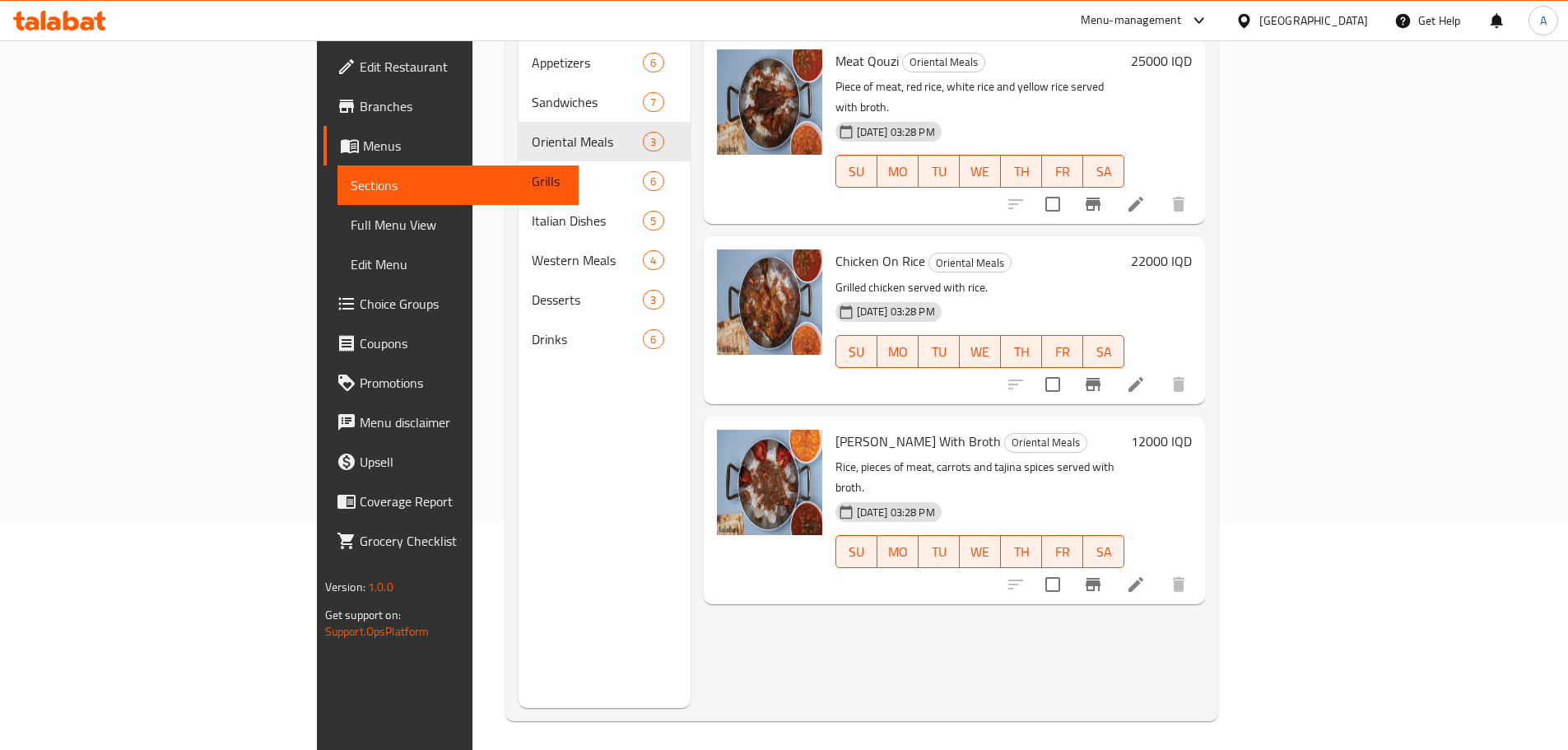
scroll to position [230, 0]
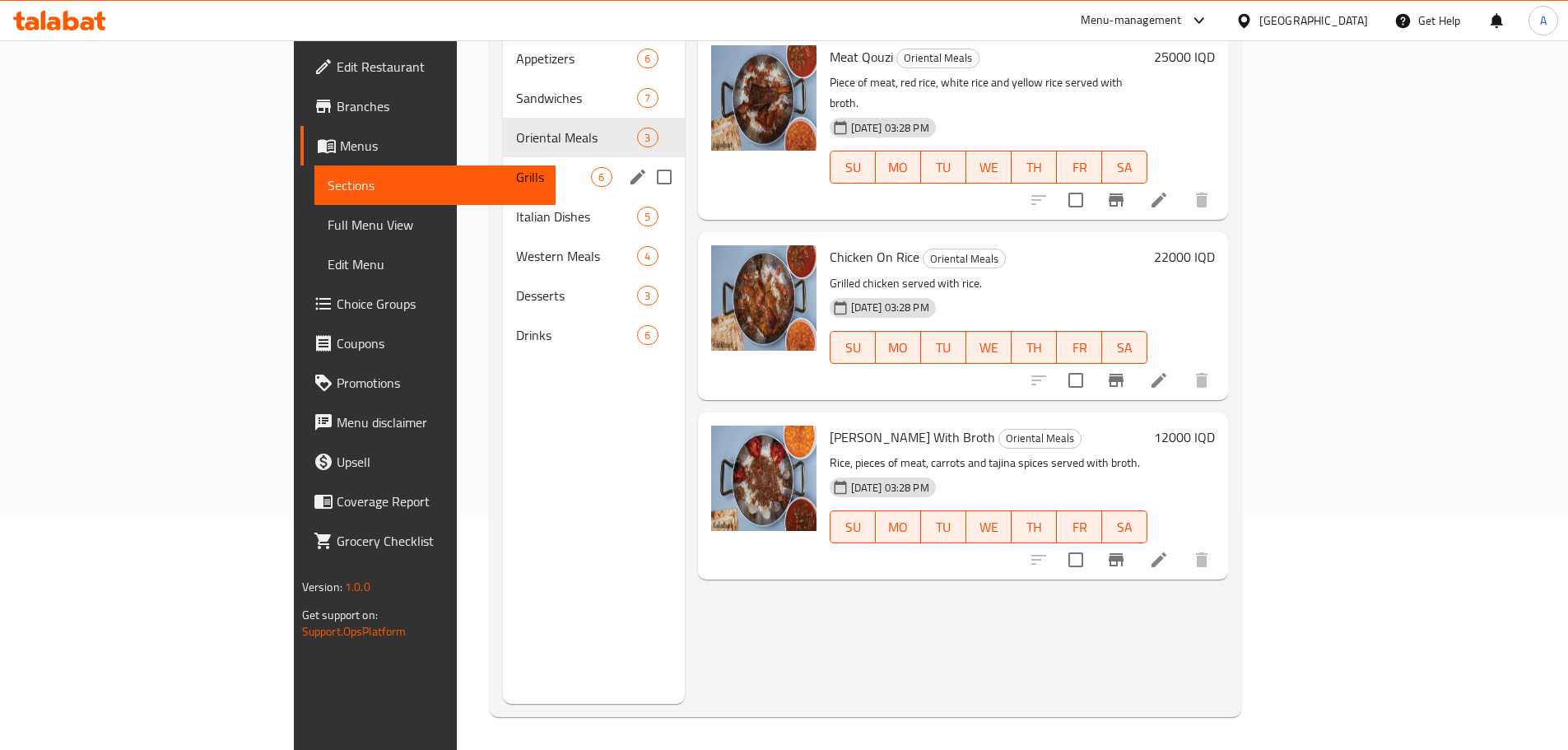
click at [516, 167] on span "Grills" at bounding box center [553, 177] width 75 height 20
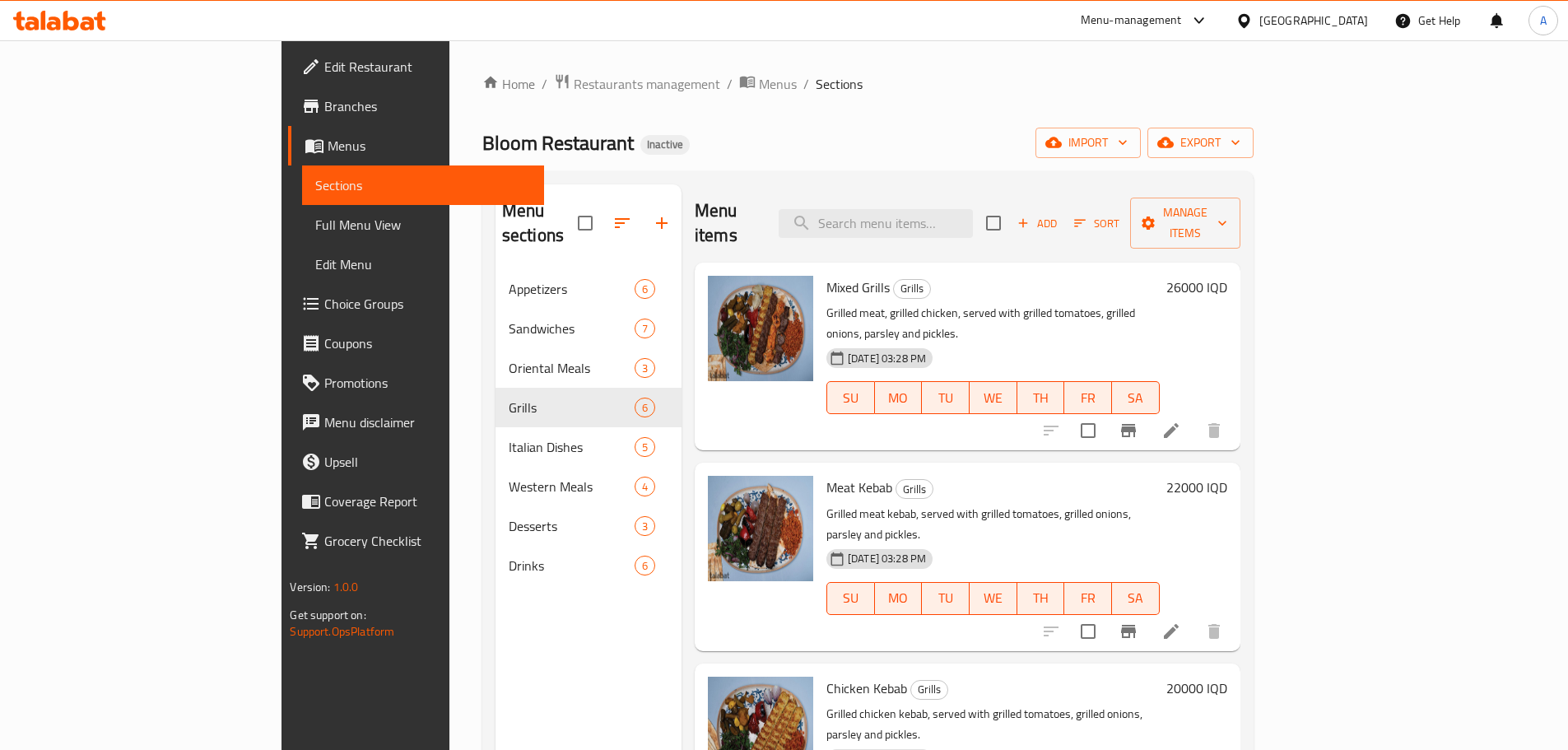
scroll to position [230, 0]
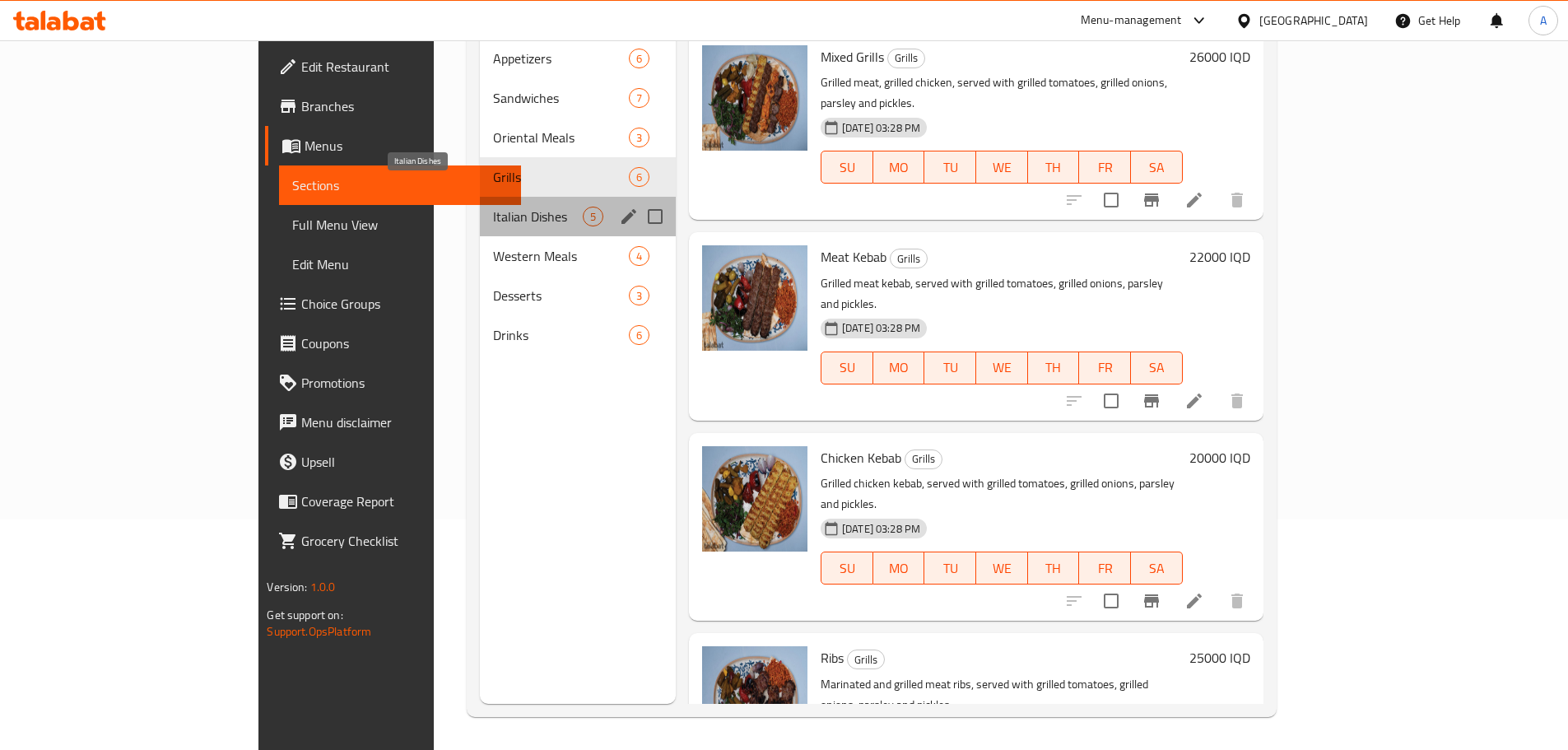
click at [493, 206] on span "Italian Dishes" at bounding box center [538, 216] width 90 height 20
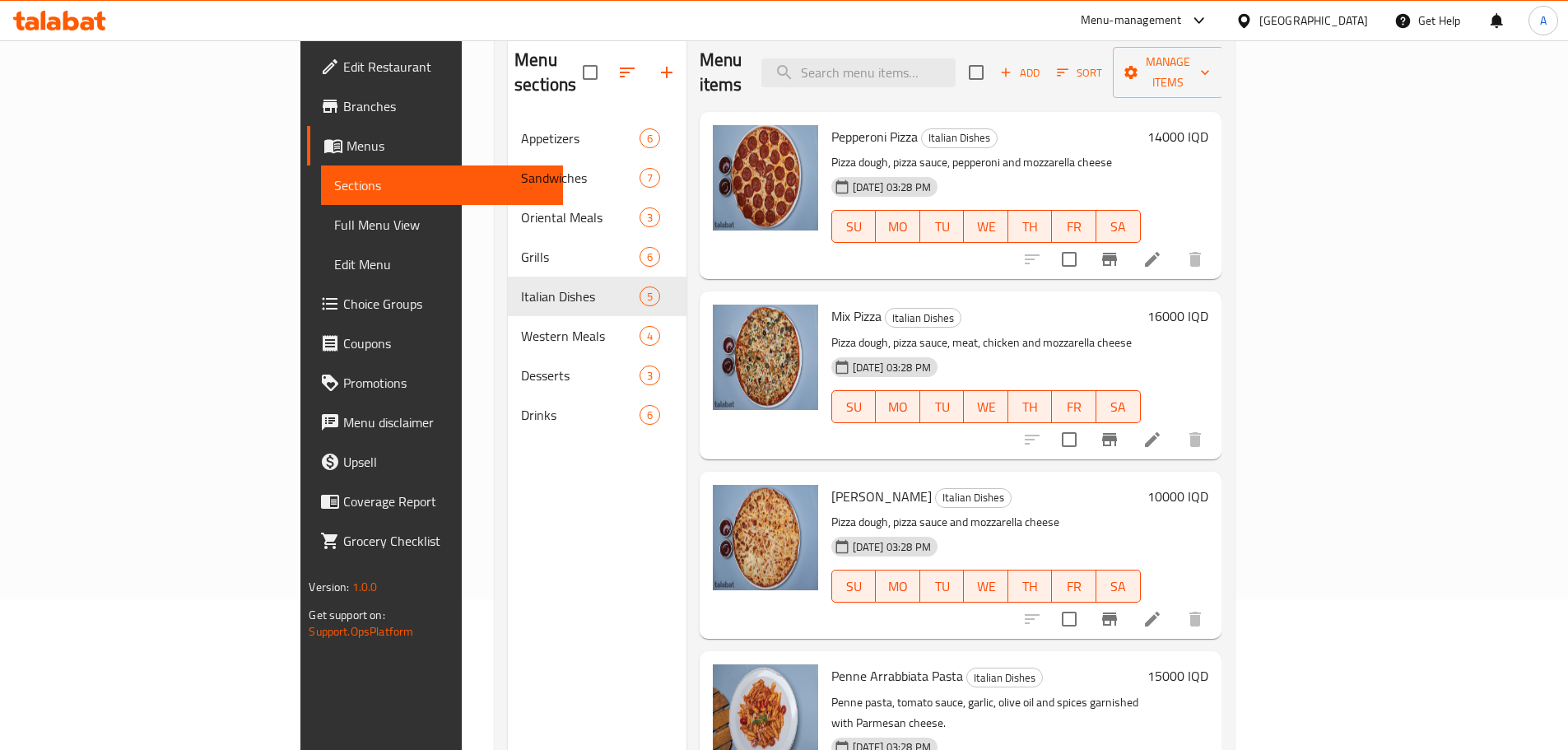
scroll to position [230, 0]
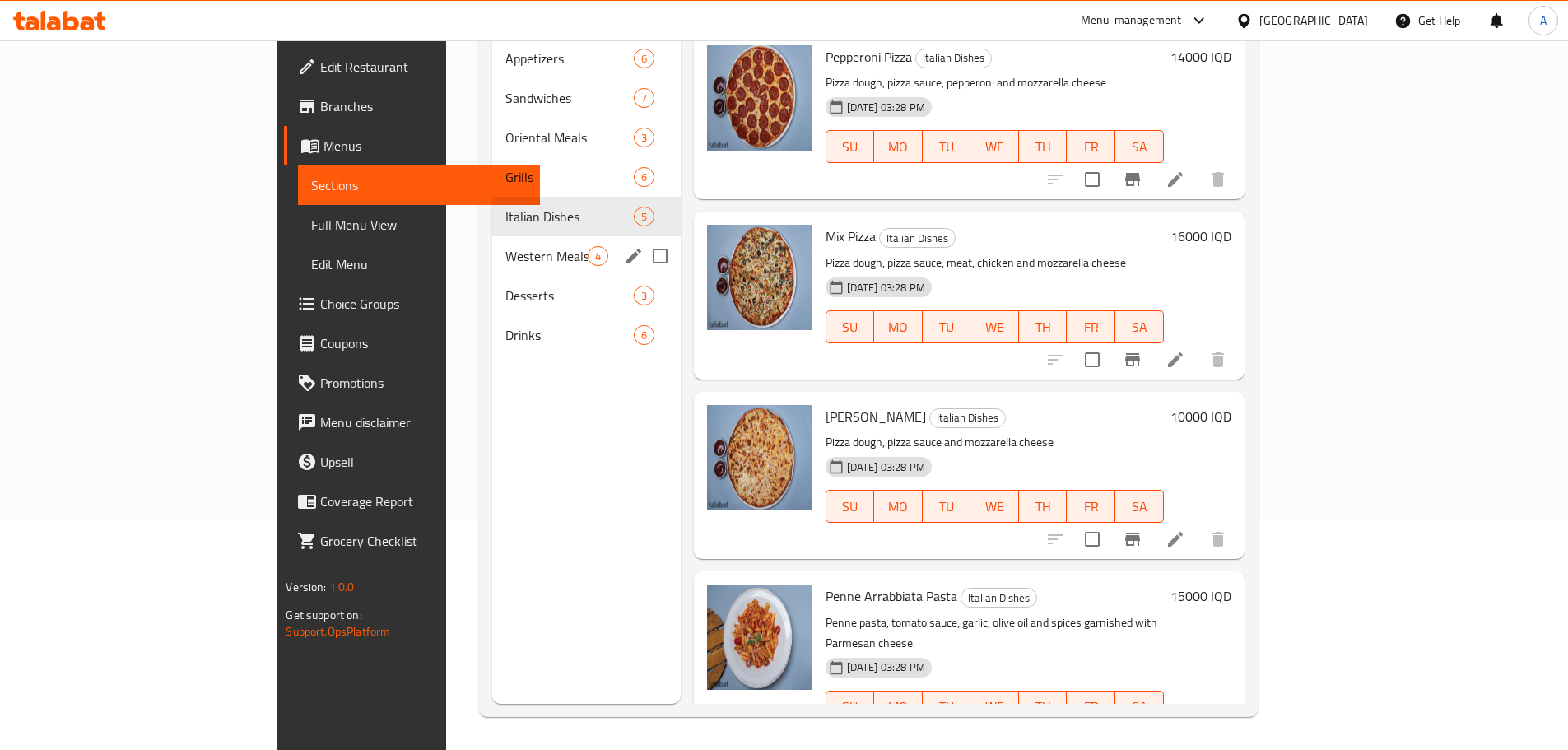
click at [505, 246] on span "Western Meals" at bounding box center [546, 256] width 82 height 20
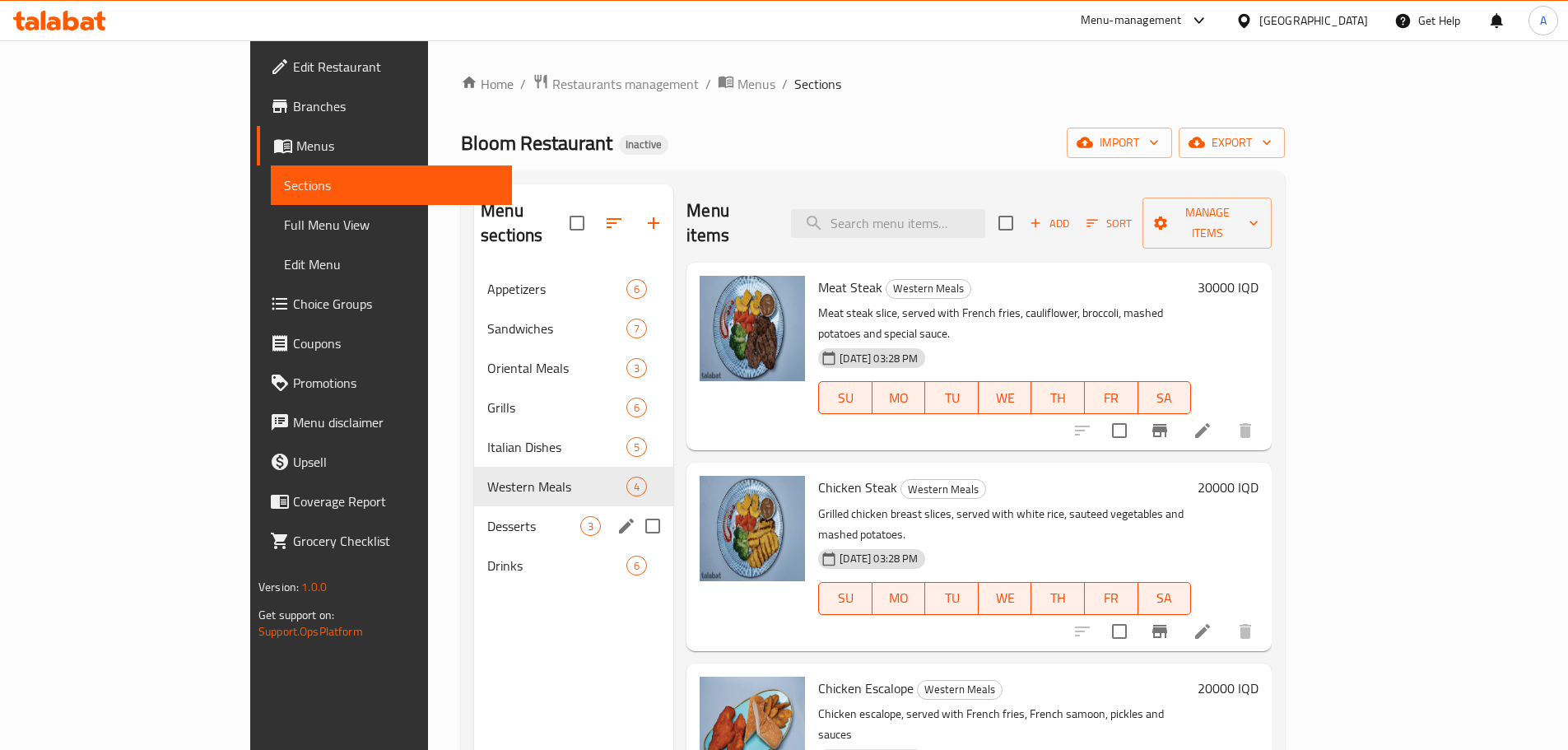
click at [487, 516] on span "Desserts" at bounding box center [533, 526] width 93 height 20
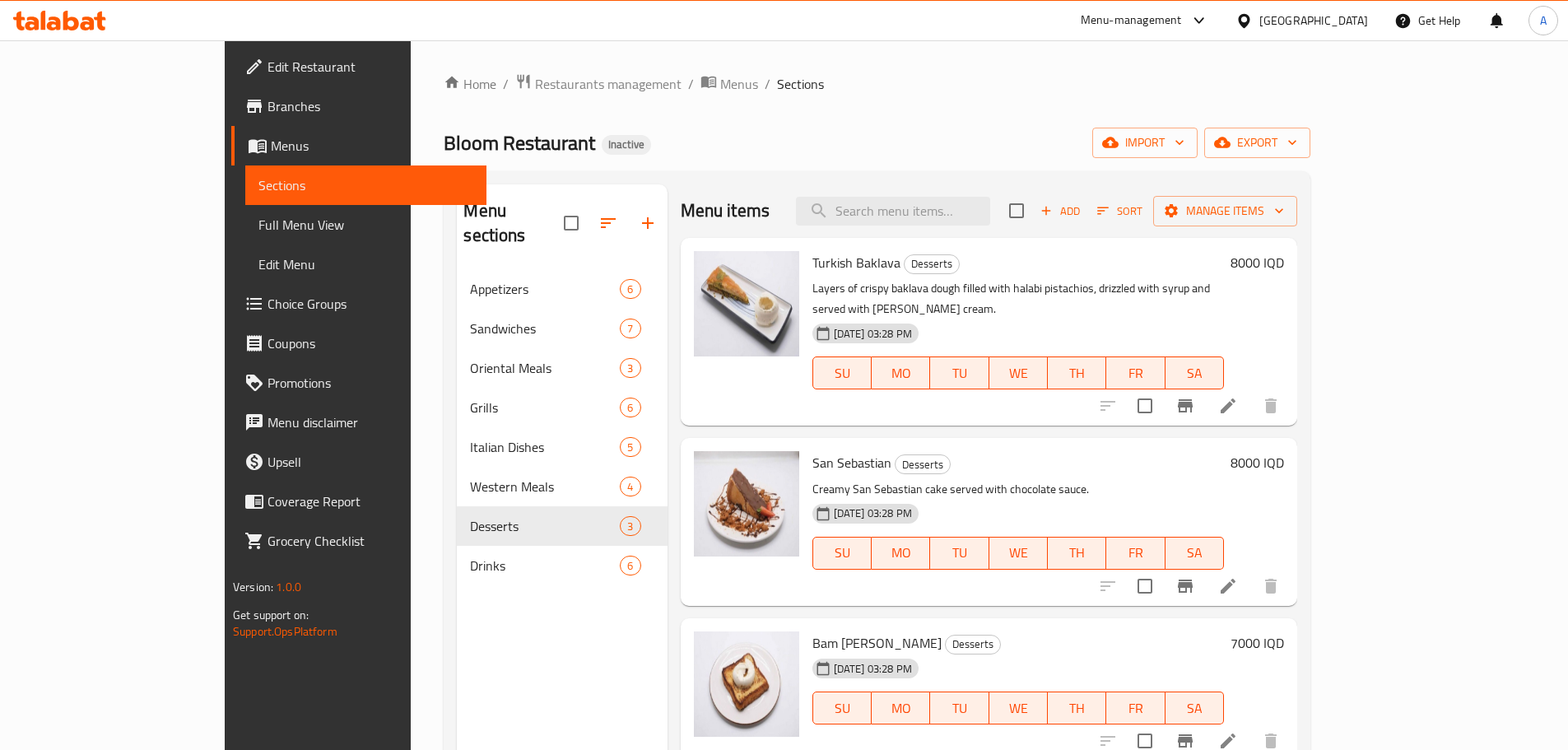
scroll to position [230, 0]
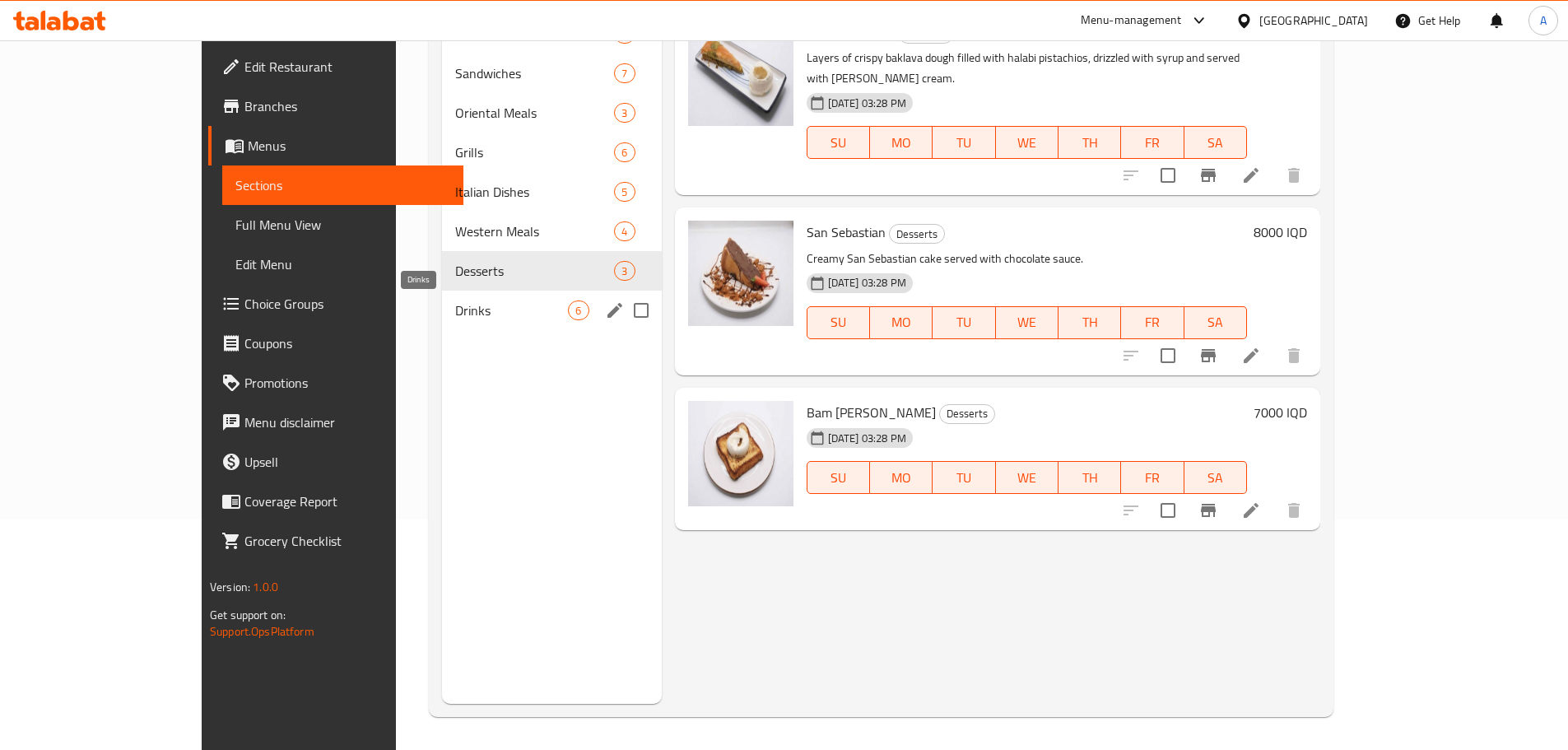
click at [455, 309] on span "Drinks" at bounding box center [512, 311] width 114 height 20
